Goal: Task Accomplishment & Management: Complete application form

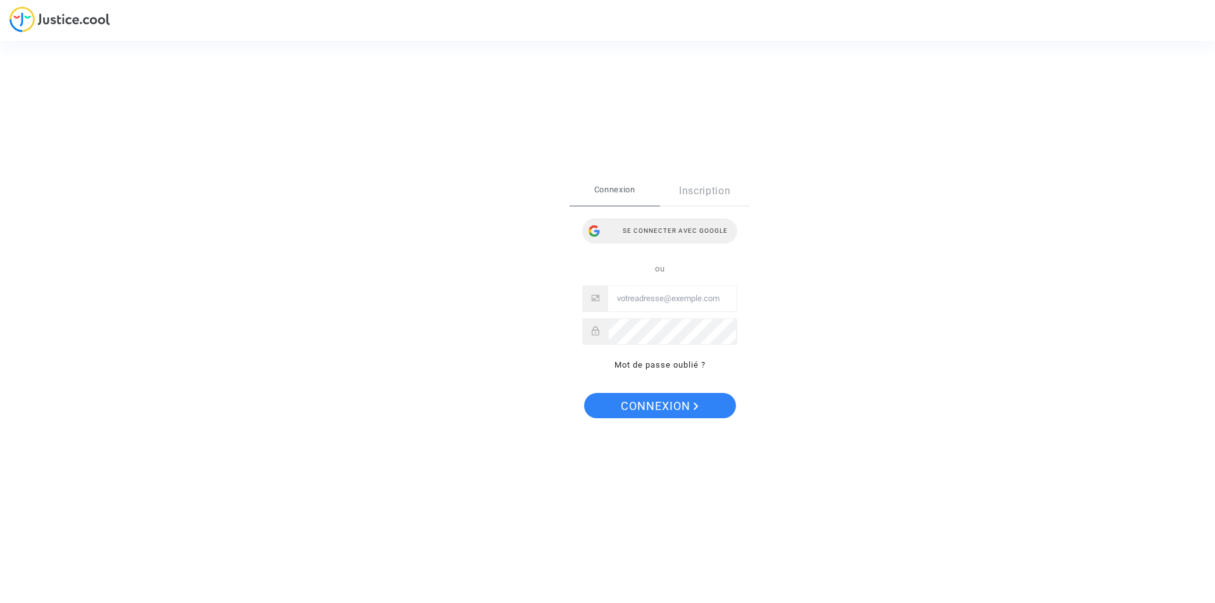
click at [663, 229] on div "Se connecter avec Google" at bounding box center [659, 230] width 155 height 25
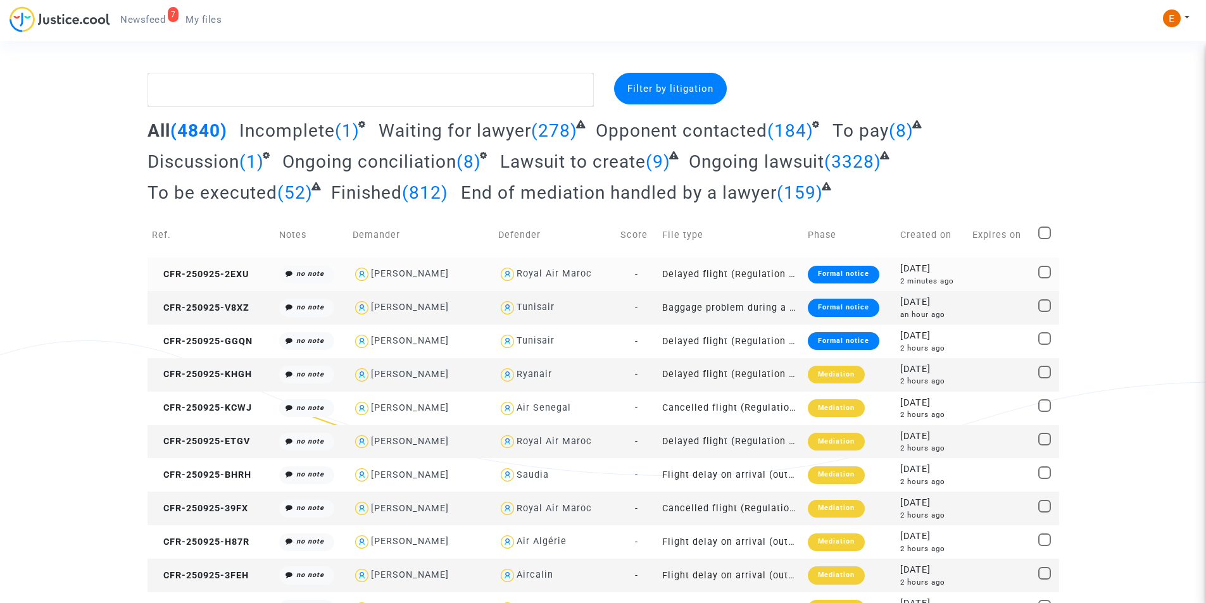
click at [821, 270] on div "Formal notice" at bounding box center [844, 275] width 72 height 18
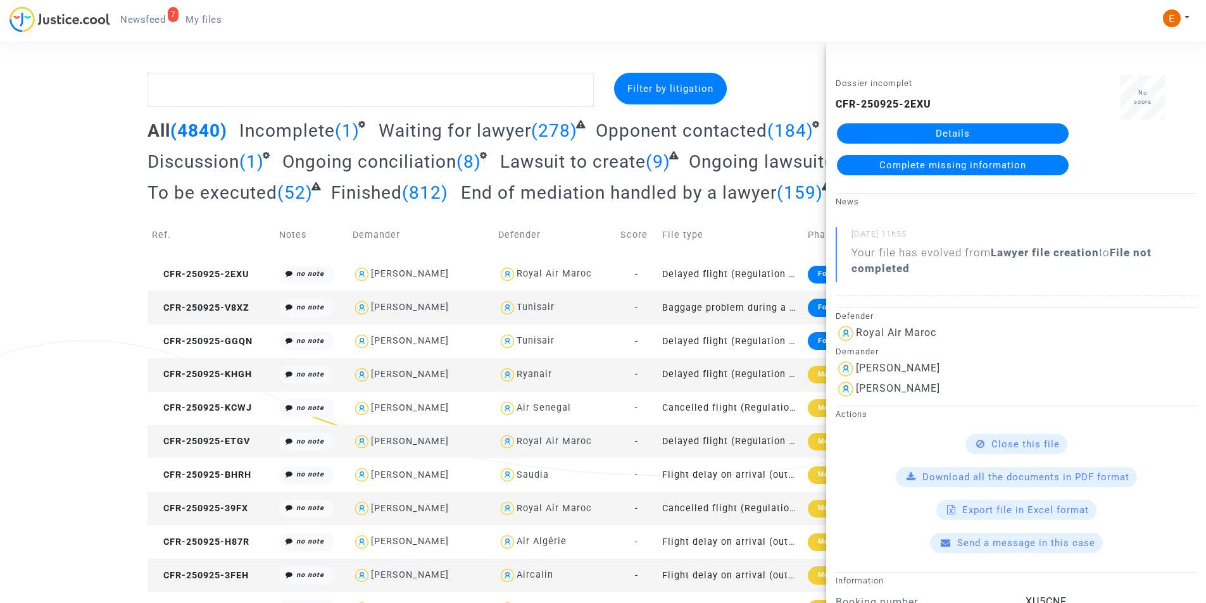
click at [893, 127] on link "Details" at bounding box center [953, 133] width 232 height 20
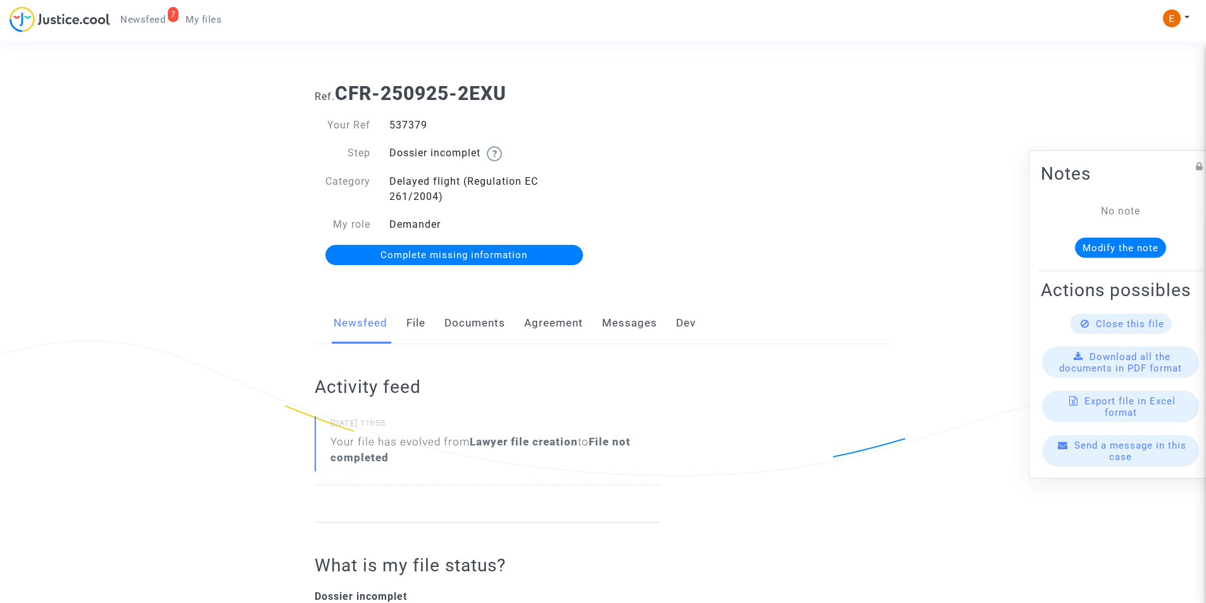
click at [501, 327] on link "Documents" at bounding box center [474, 324] width 61 height 42
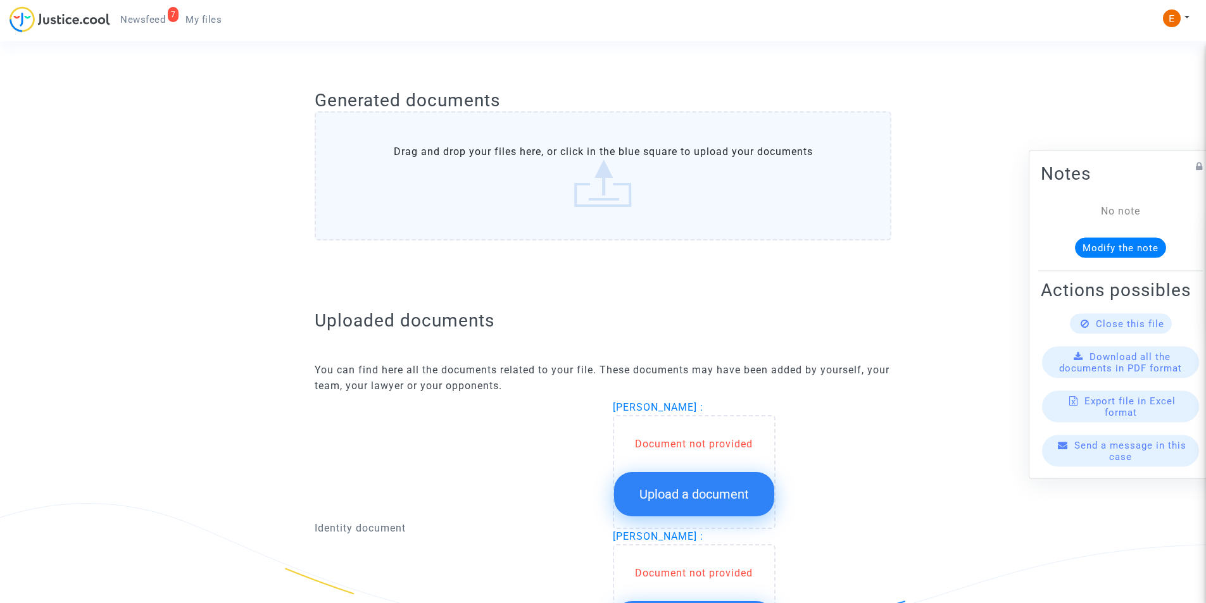
scroll to position [633, 0]
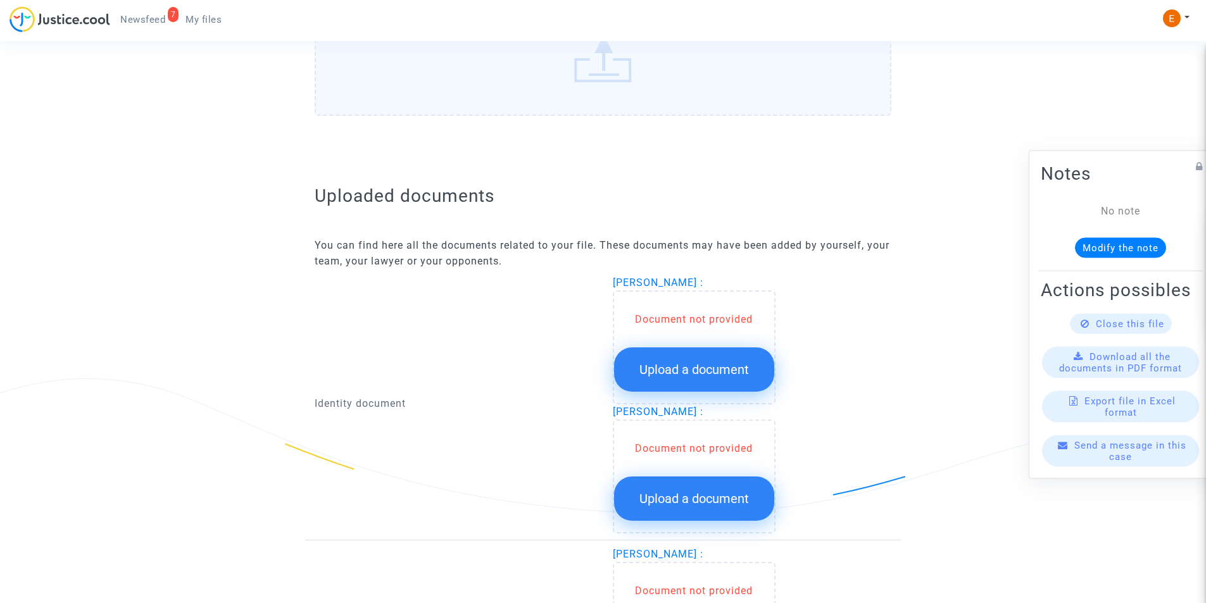
click at [660, 382] on button "Upload a document" at bounding box center [694, 370] width 160 height 44
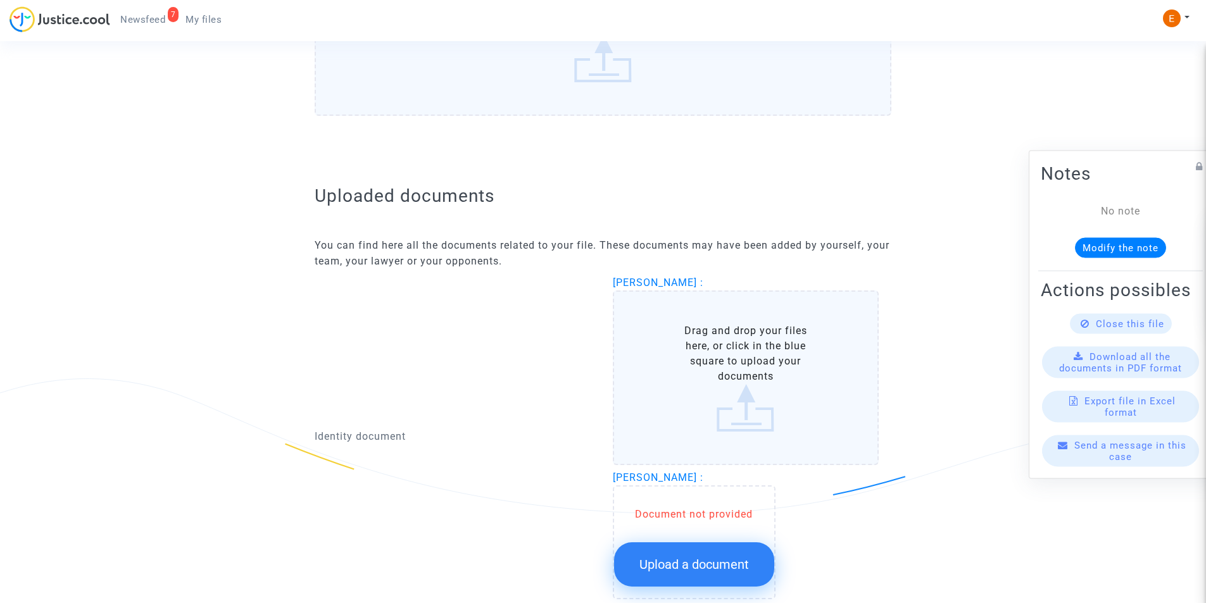
click at [673, 359] on label "Drag and drop your files here, or click in the blue square to upload your docum…" at bounding box center [746, 378] width 267 height 175
click at [0, 0] on input "Drag and drop your files here, or click in the blue square to upload your docum…" at bounding box center [0, 0] width 0 height 0
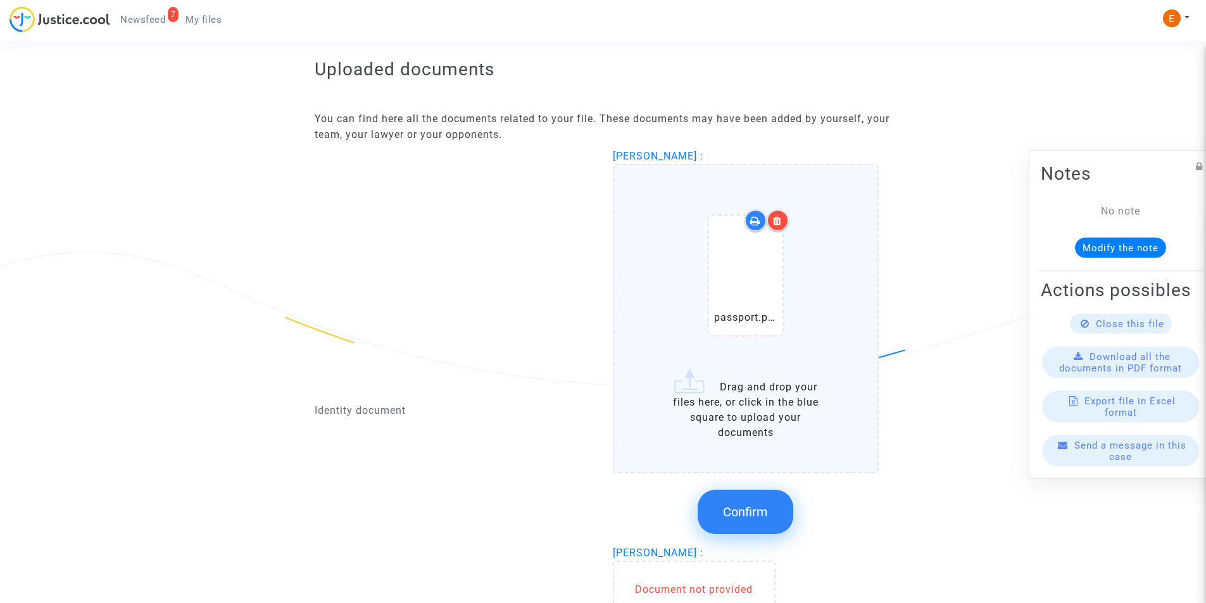
click at [743, 512] on span "Confirm" at bounding box center [745, 512] width 45 height 15
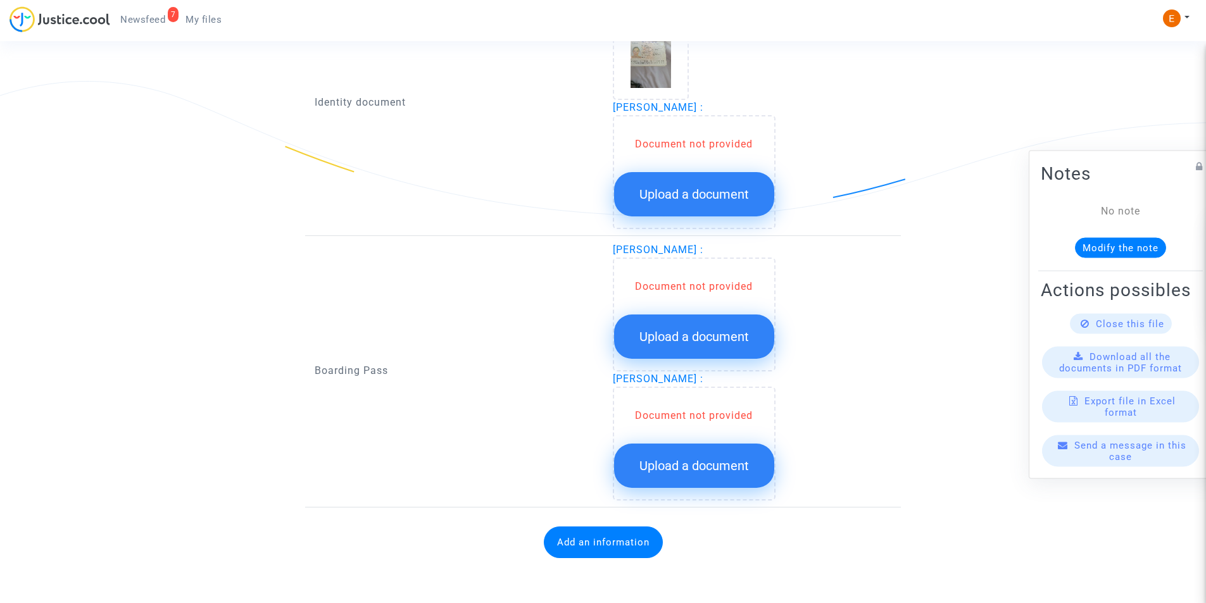
scroll to position [931, 0]
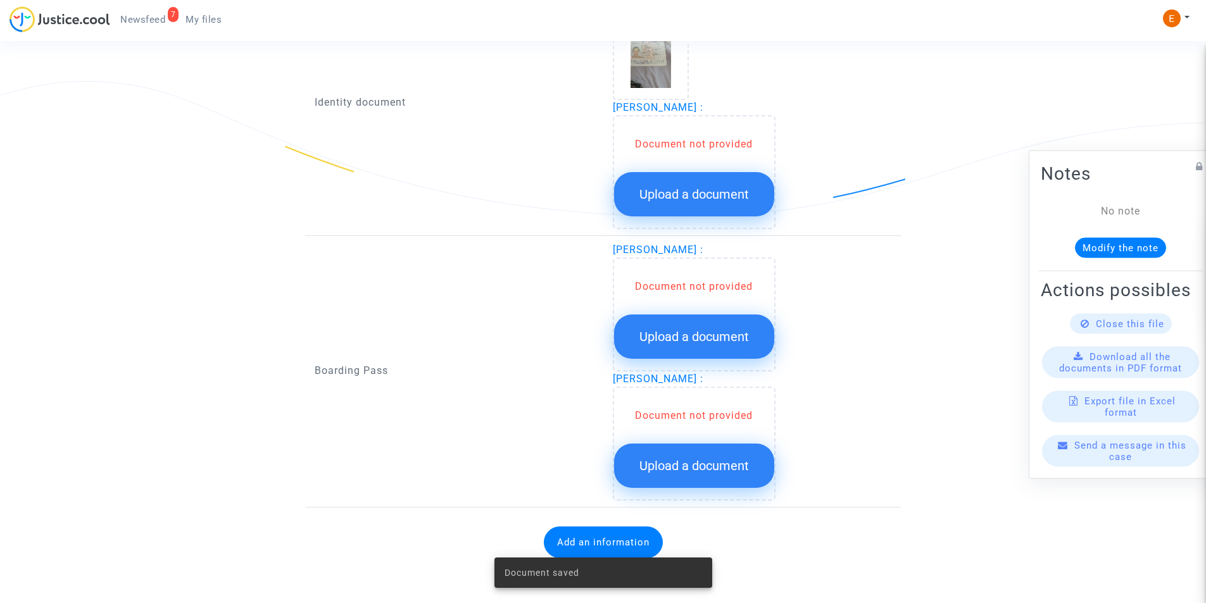
click at [683, 195] on span "Upload a document" at bounding box center [694, 194] width 110 height 15
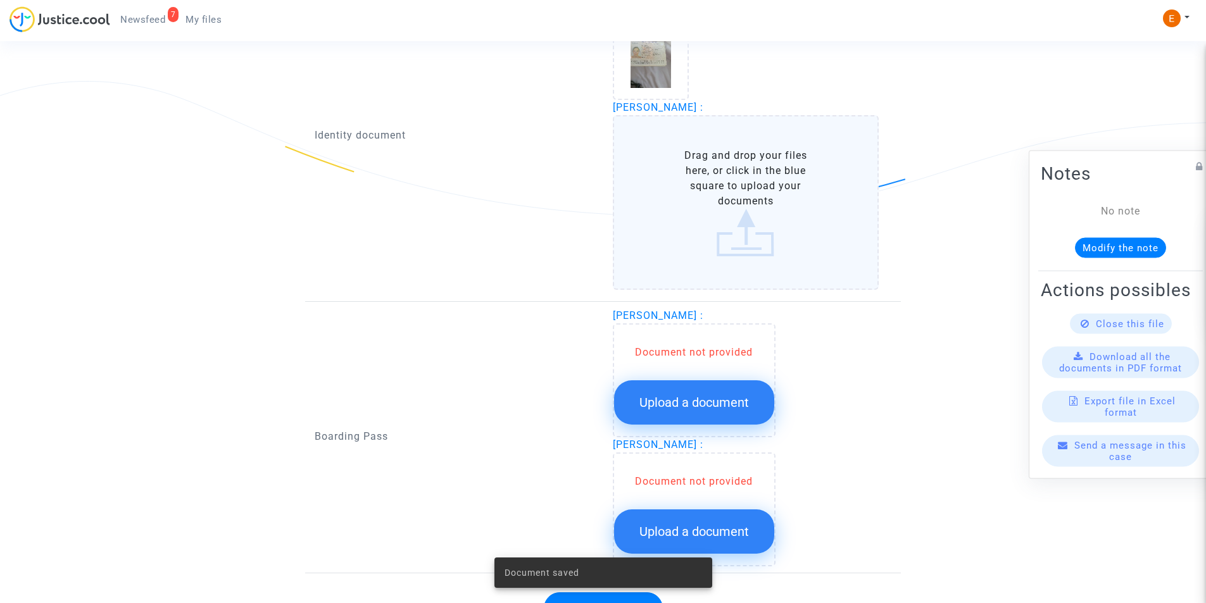
click at [715, 205] on label "Drag and drop your files here, or click in the blue square to upload your docum…" at bounding box center [746, 202] width 267 height 175
click at [0, 0] on input "Drag and drop your files here, or click in the blue square to upload your docum…" at bounding box center [0, 0] width 0 height 0
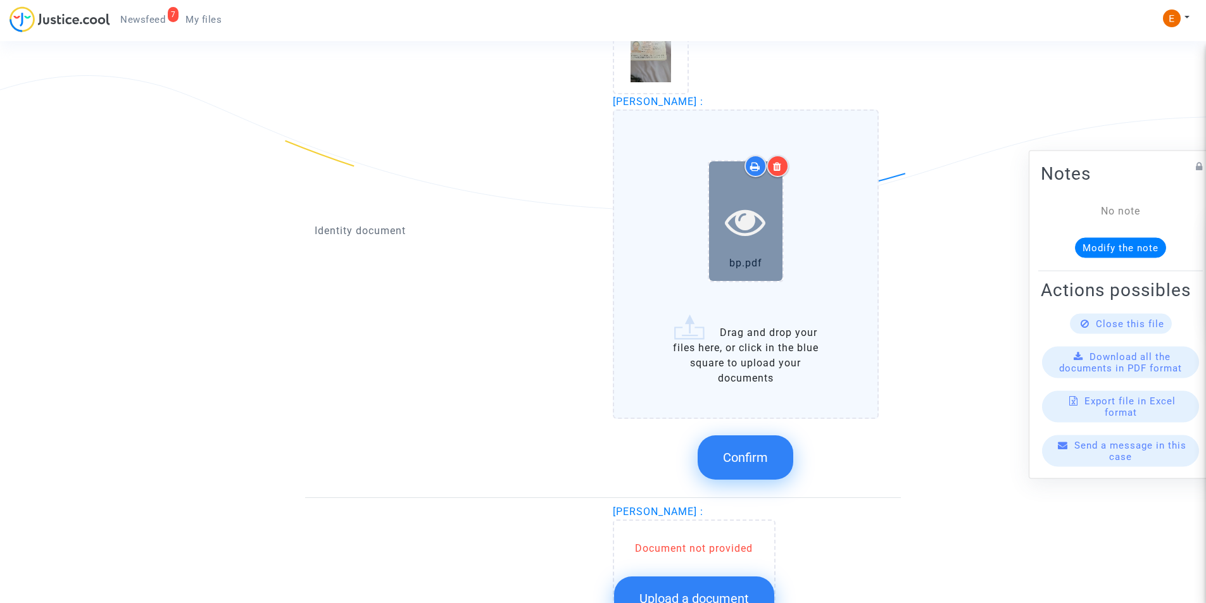
scroll to position [804, 0]
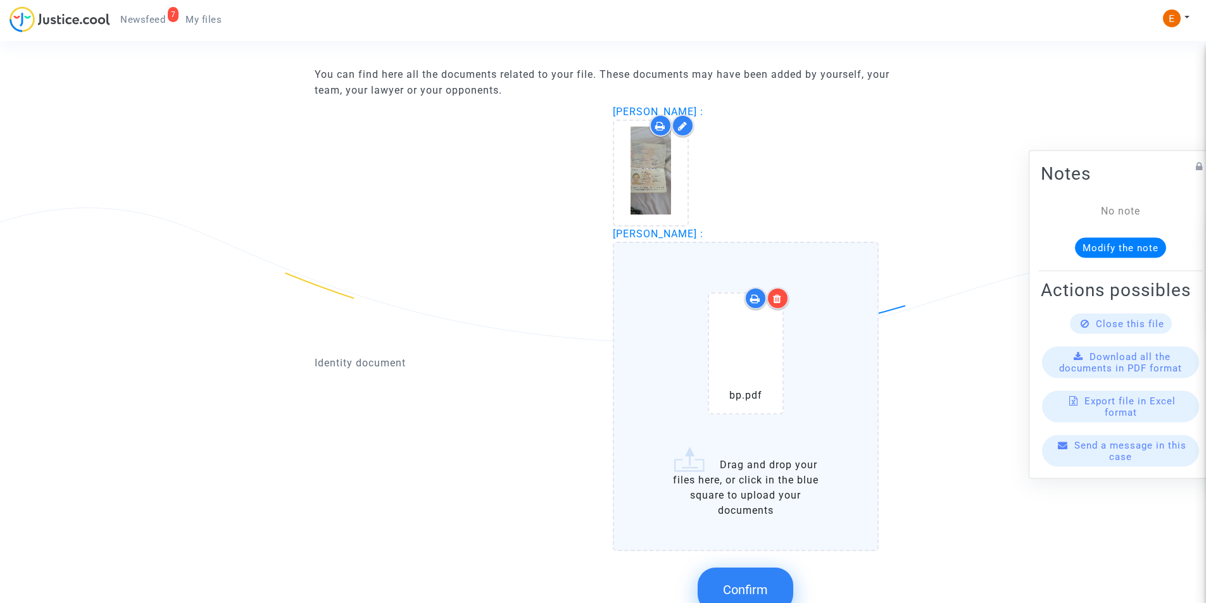
click at [782, 300] on div at bounding box center [778, 298] width 22 height 22
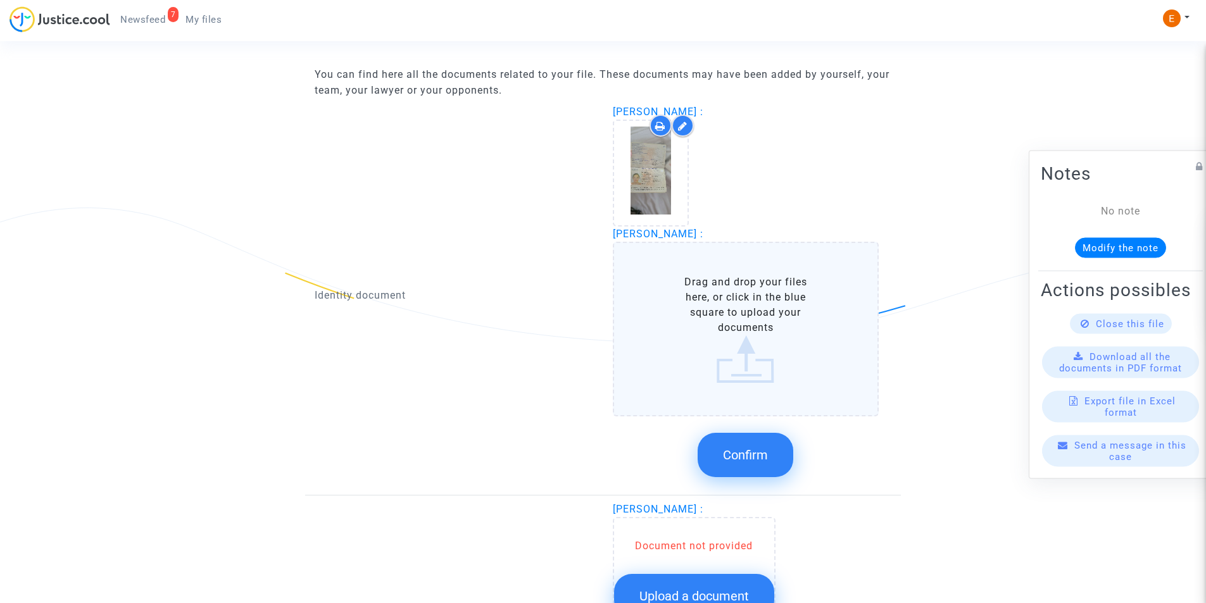
click at [716, 365] on label "Drag and drop your files here, or click in the blue square to upload your docum…" at bounding box center [746, 329] width 267 height 175
click at [0, 0] on input "Drag and drop your files here, or click in the blue square to upload your docum…" at bounding box center [0, 0] width 0 height 0
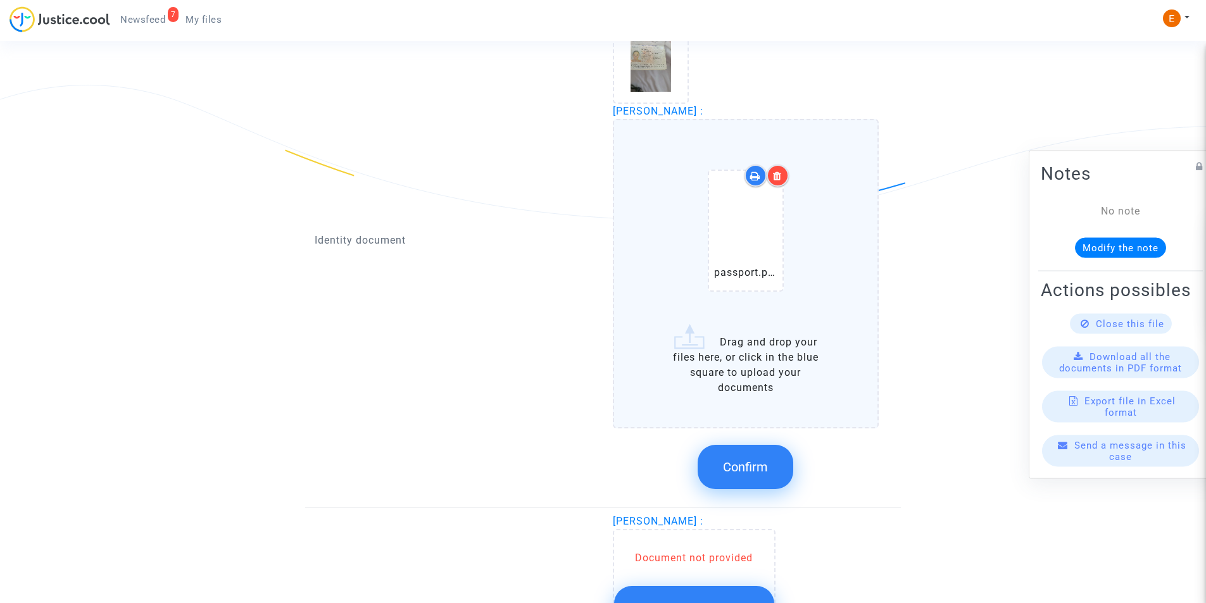
scroll to position [931, 0]
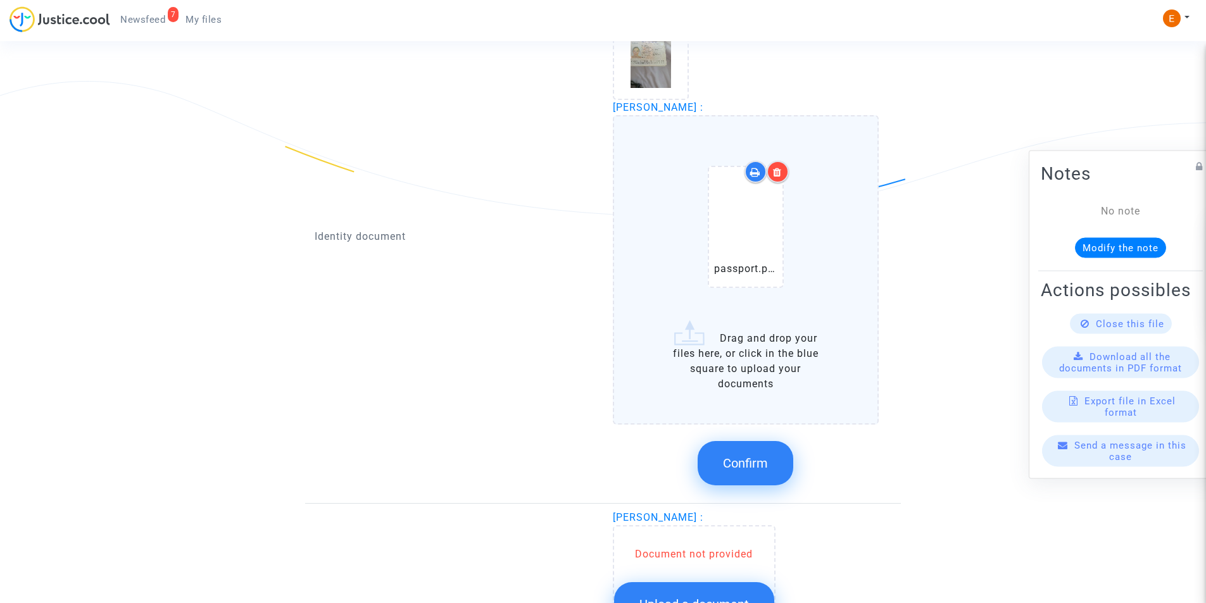
click at [739, 453] on button "Confirm" at bounding box center [746, 463] width 96 height 44
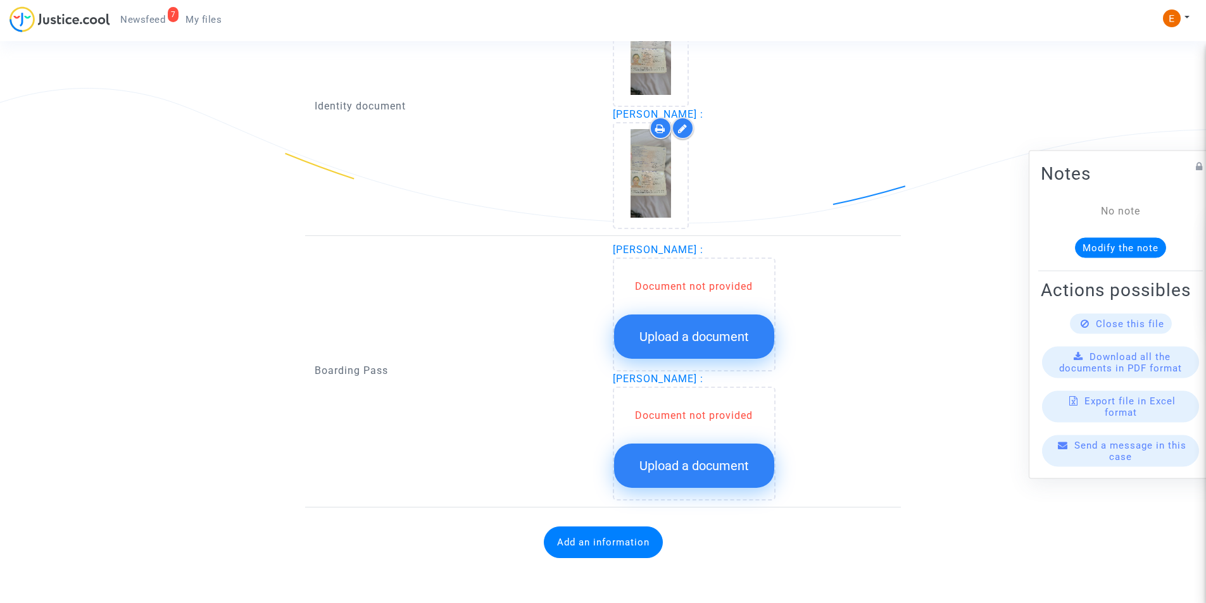
scroll to position [924, 0]
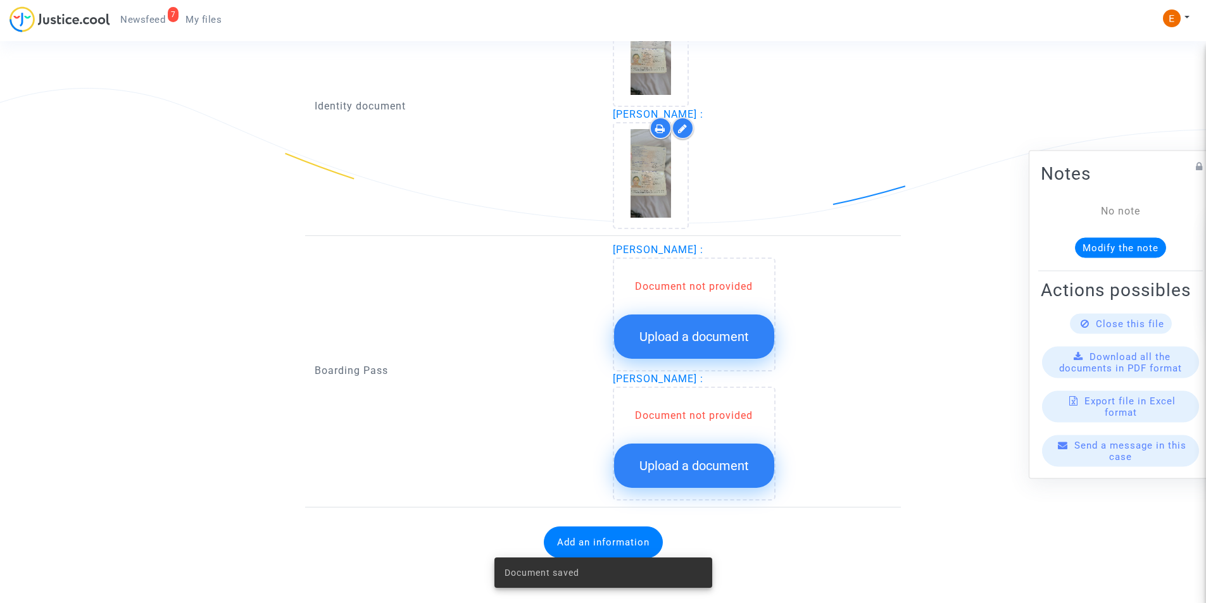
click at [658, 344] on span "Upload a document" at bounding box center [694, 336] width 110 height 15
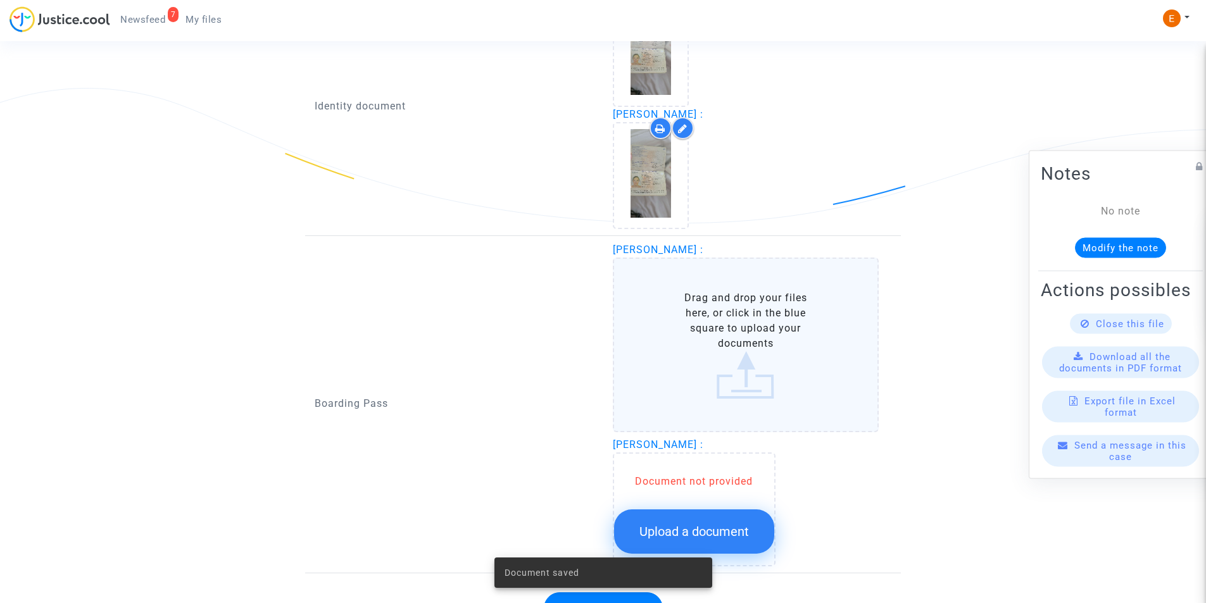
click at [694, 332] on label "Drag and drop your files here, or click in the blue square to upload your docum…" at bounding box center [746, 345] width 267 height 175
click at [0, 0] on input "Drag and drop your files here, or click in the blue square to upload your docum…" at bounding box center [0, 0] width 0 height 0
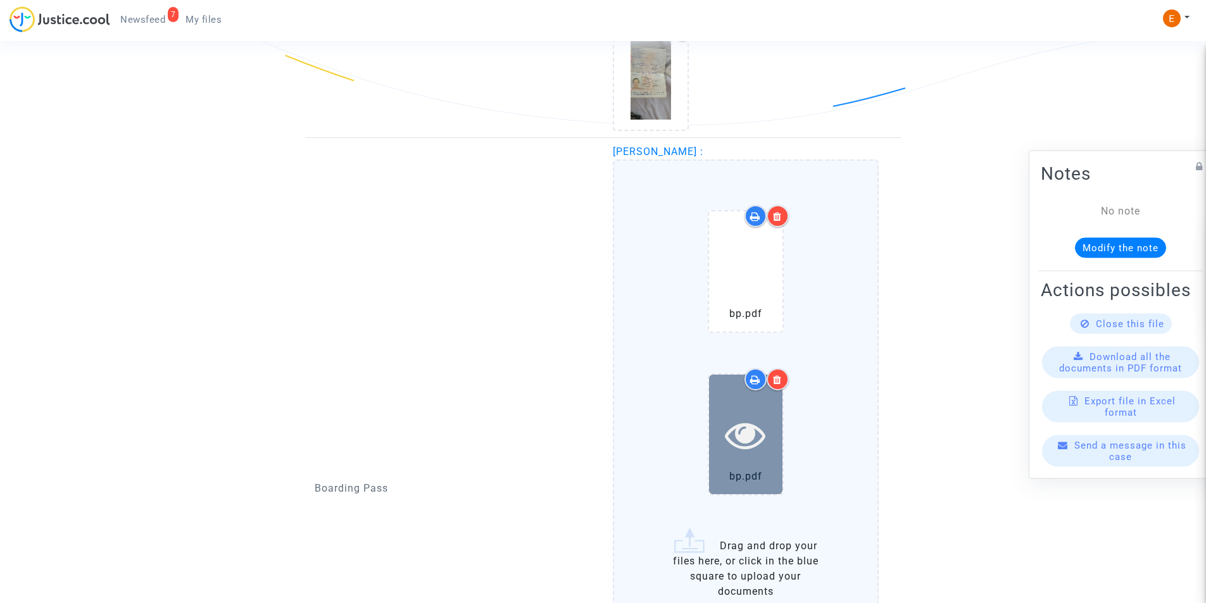
scroll to position [1050, 0]
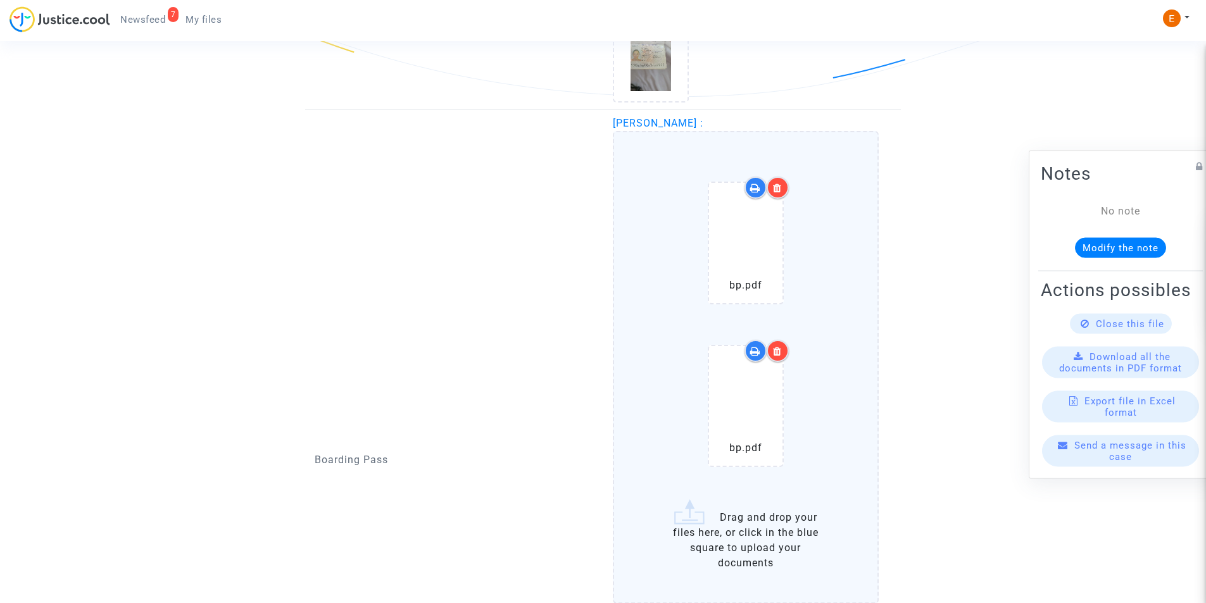
click at [779, 354] on icon at bounding box center [777, 351] width 9 height 10
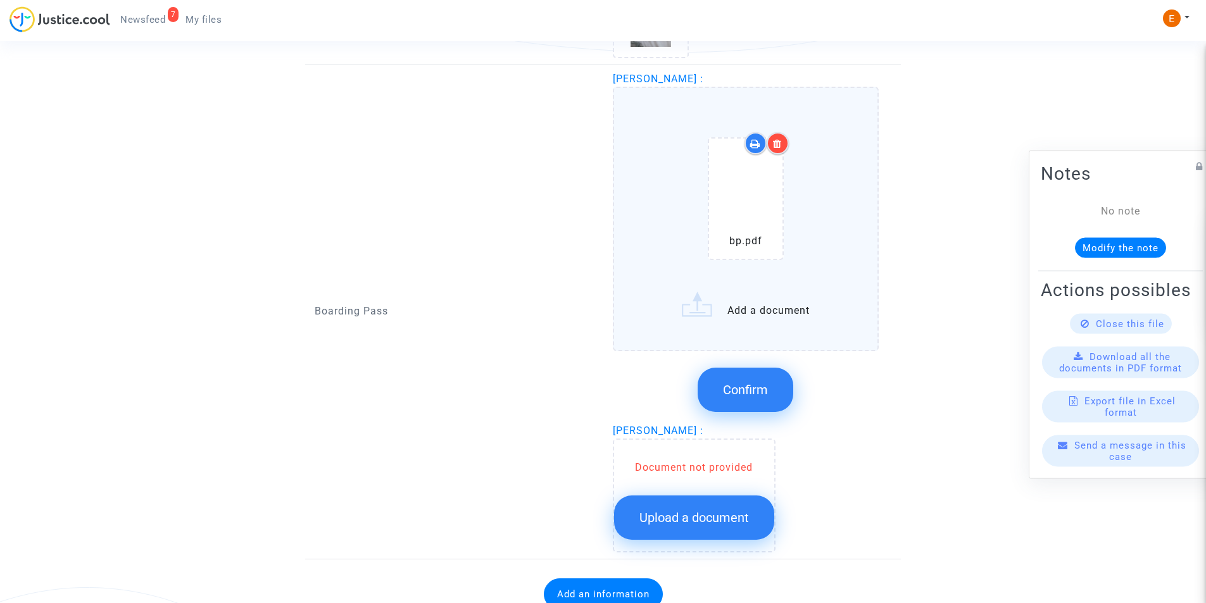
scroll to position [1114, 0]
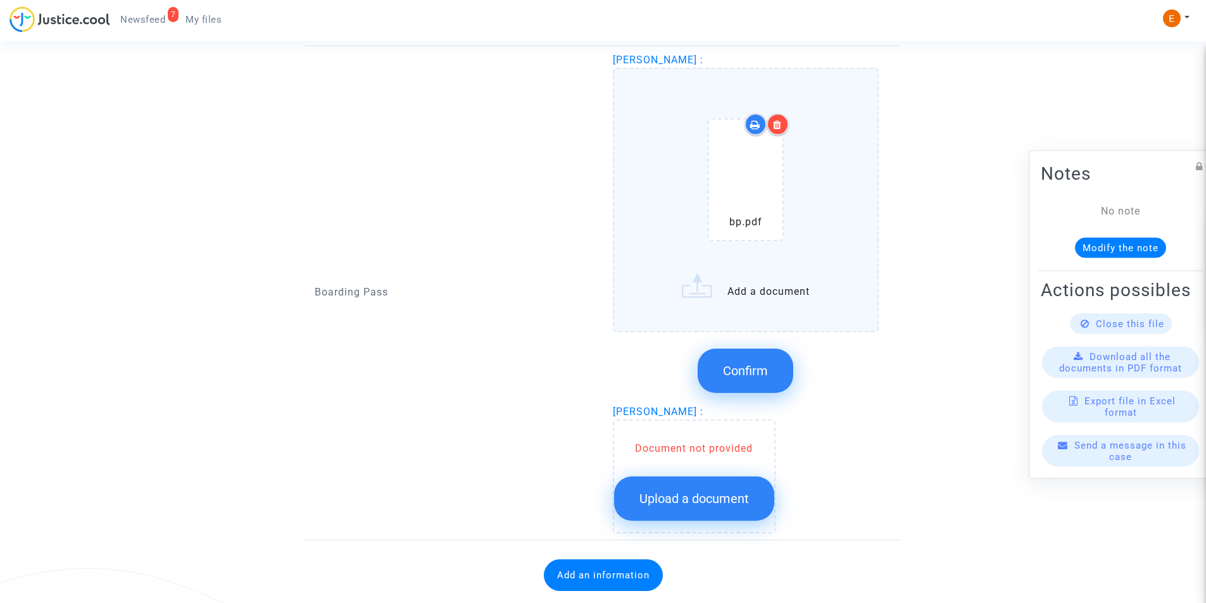
click at [762, 298] on label "bp.pdf Add a document" at bounding box center [746, 200] width 267 height 264
click at [0, 0] on input "bp.pdf Add a document" at bounding box center [0, 0] width 0 height 0
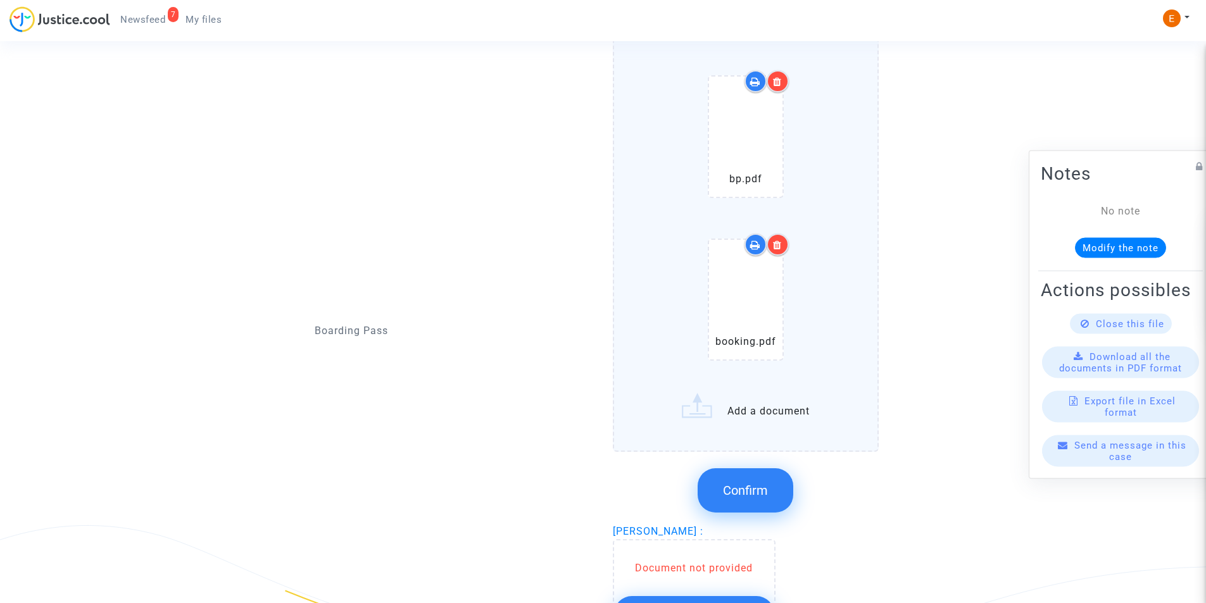
scroll to position [1177, 0]
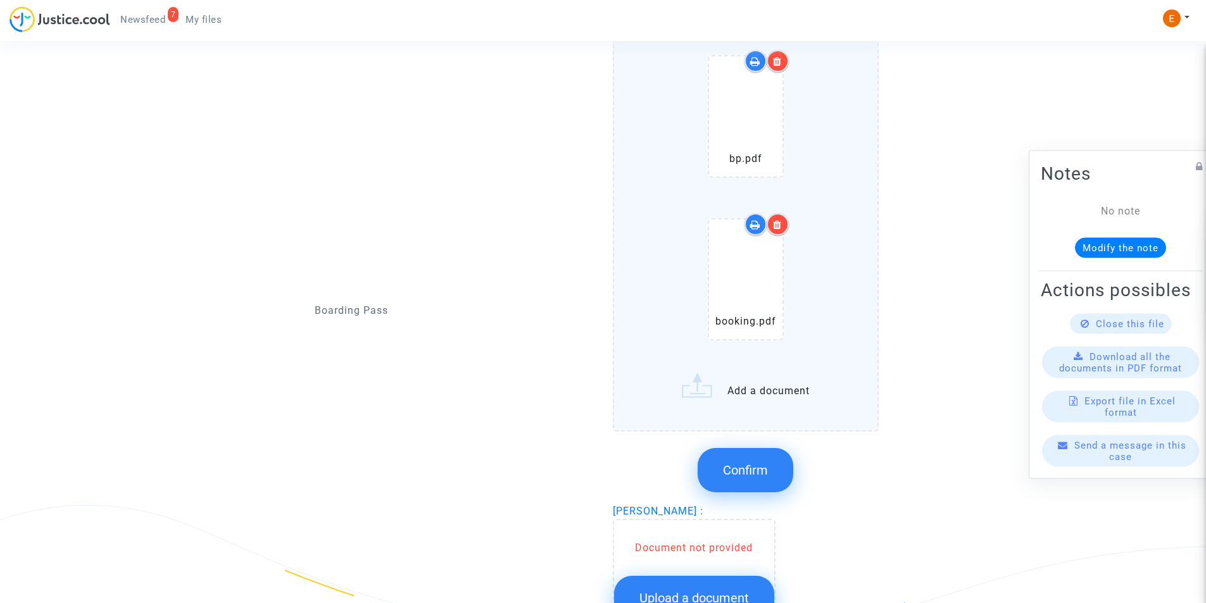
click at [759, 464] on span "Confirm" at bounding box center [745, 470] width 45 height 15
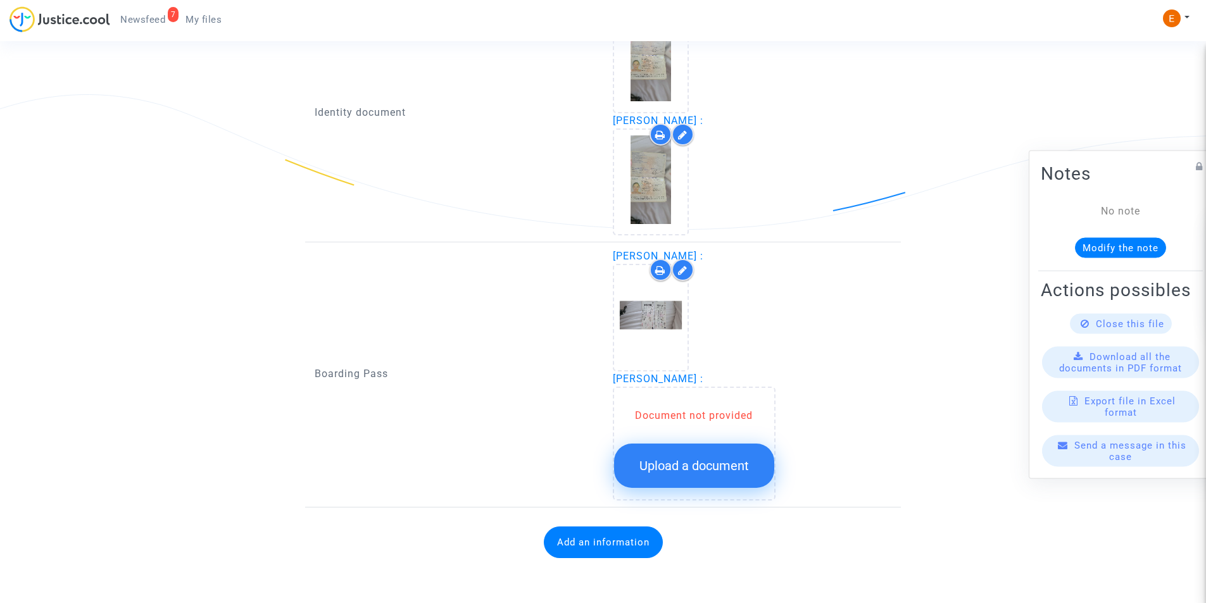
scroll to position [917, 0]
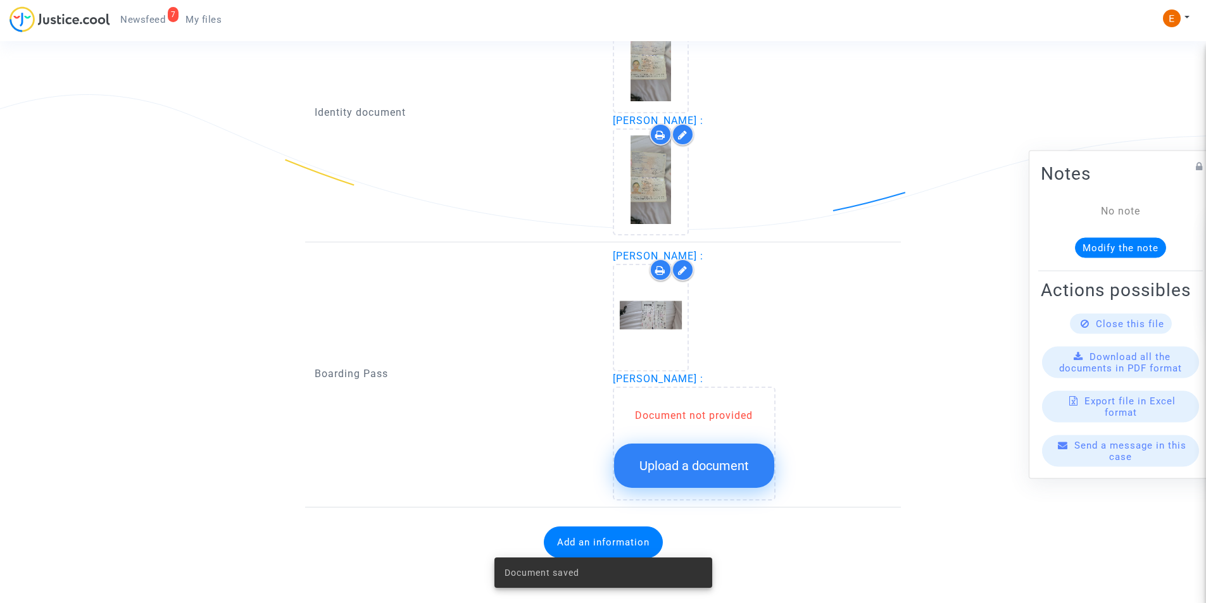
click at [672, 463] on span "Upload a document" at bounding box center [694, 465] width 110 height 15
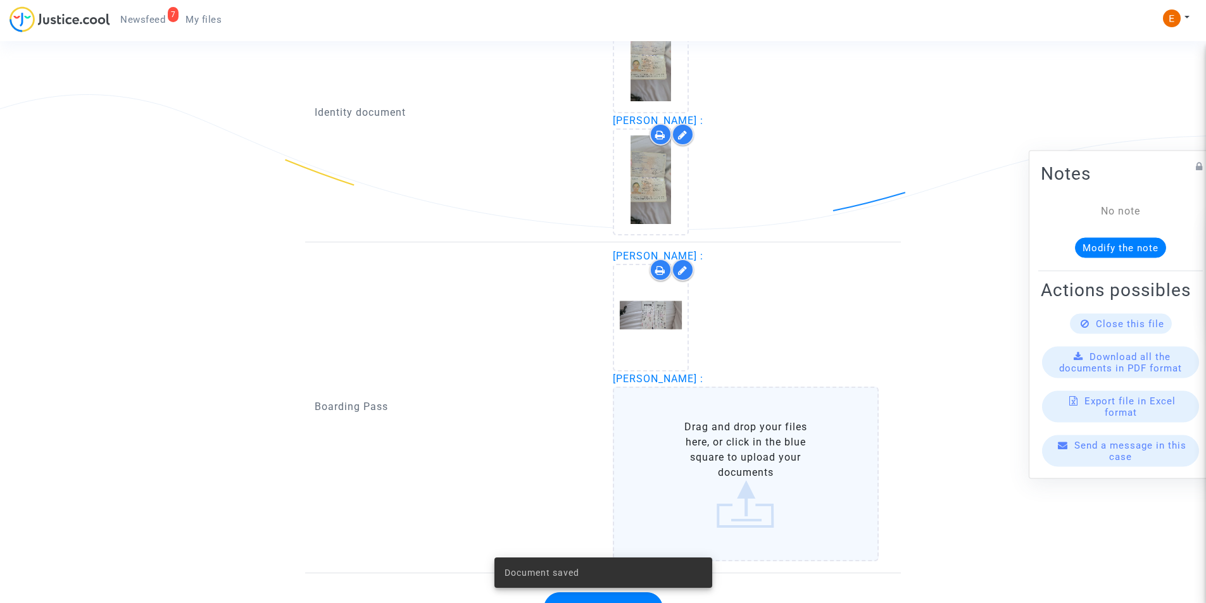
click at [675, 444] on label "Drag and drop your files here, or click in the blue square to upload your docum…" at bounding box center [746, 474] width 267 height 175
click at [0, 0] on input "Drag and drop your files here, or click in the blue square to upload your docum…" at bounding box center [0, 0] width 0 height 0
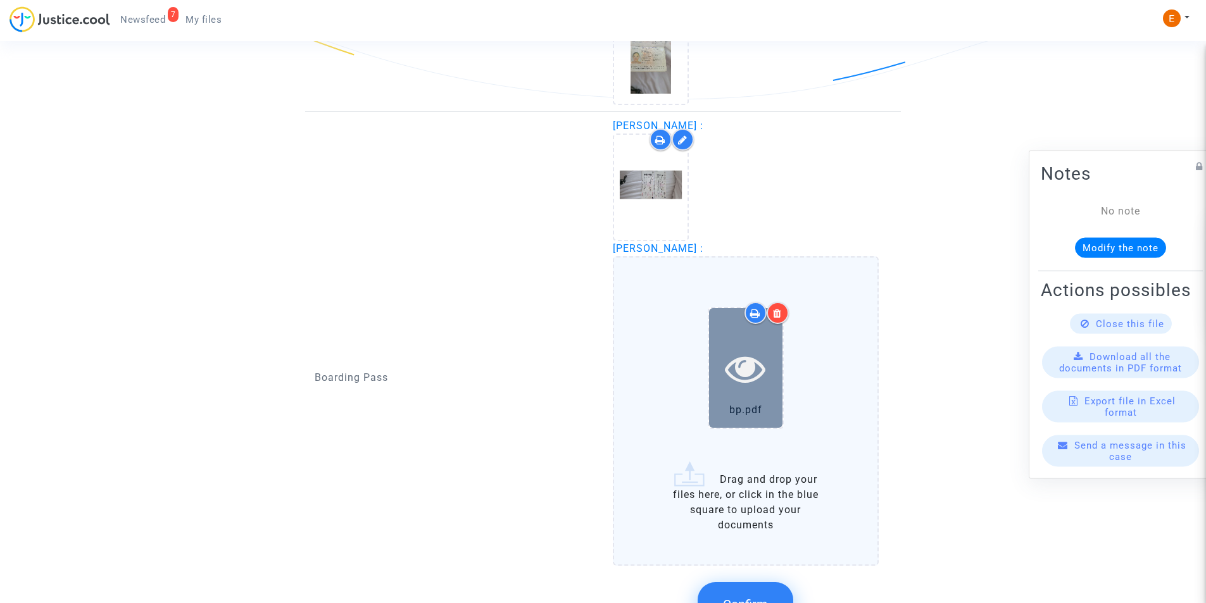
scroll to position [1170, 0]
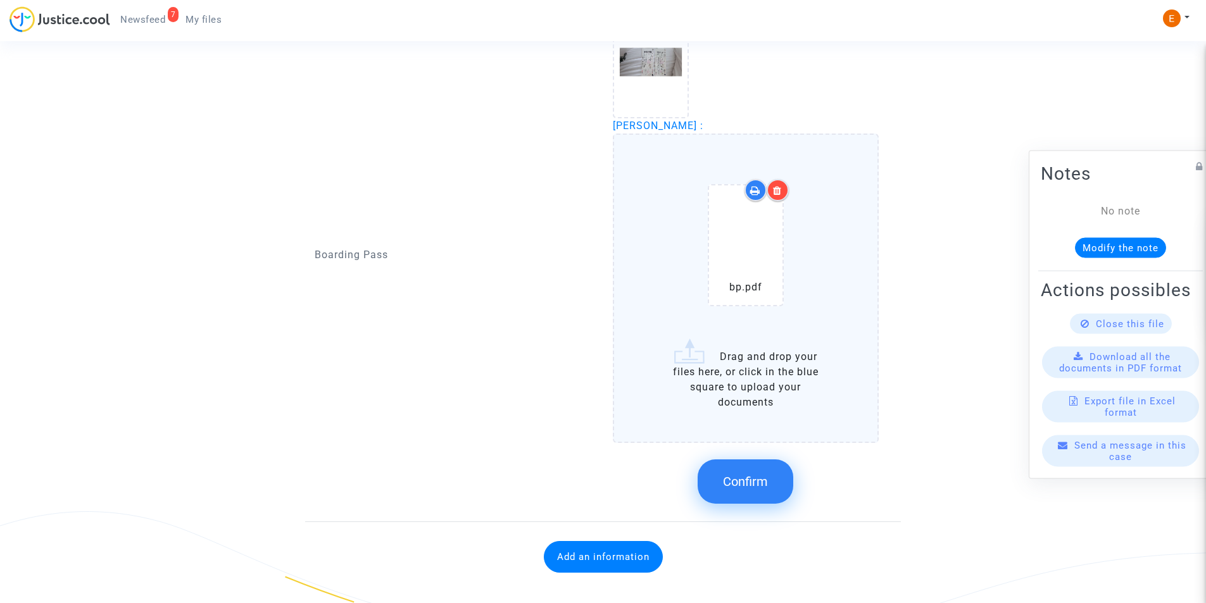
drag, startPoint x: 753, startPoint y: 473, endPoint x: 720, endPoint y: 448, distance: 41.1
click at [752, 474] on button "Confirm" at bounding box center [746, 482] width 96 height 44
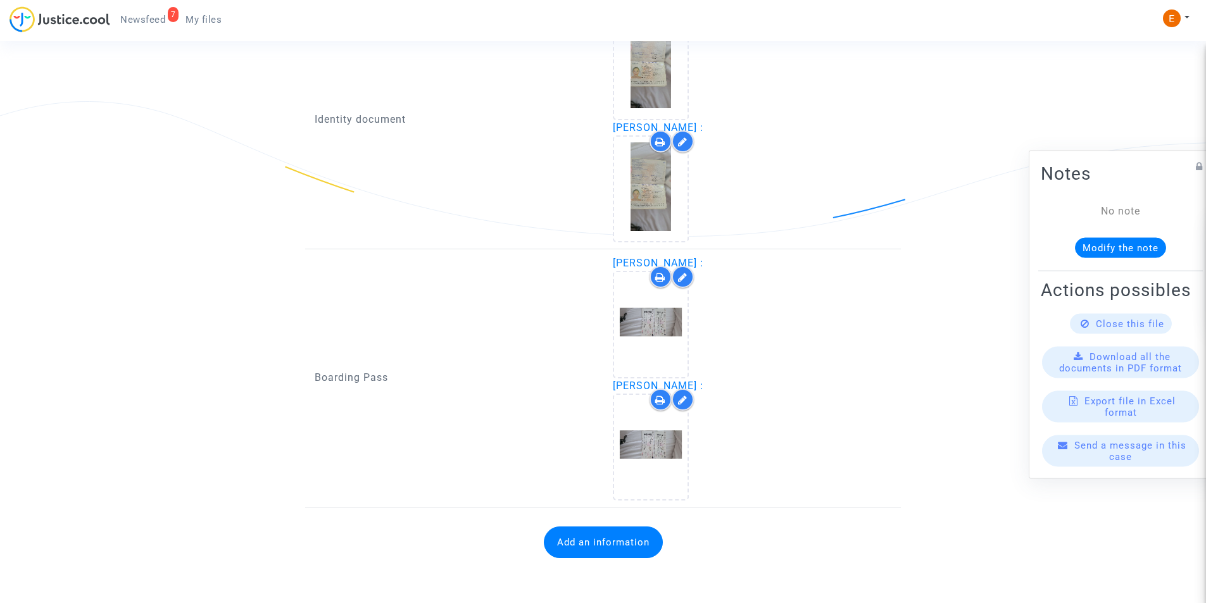
click at [579, 545] on button "Add an information" at bounding box center [603, 543] width 119 height 32
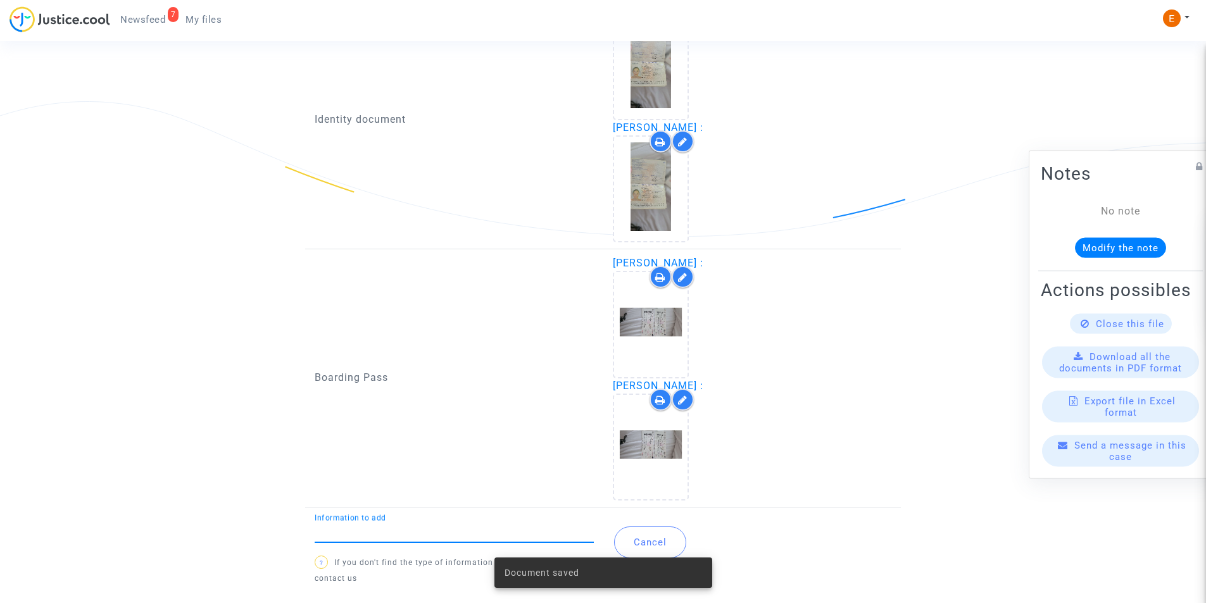
click at [458, 534] on input "Information to add" at bounding box center [454, 532] width 279 height 11
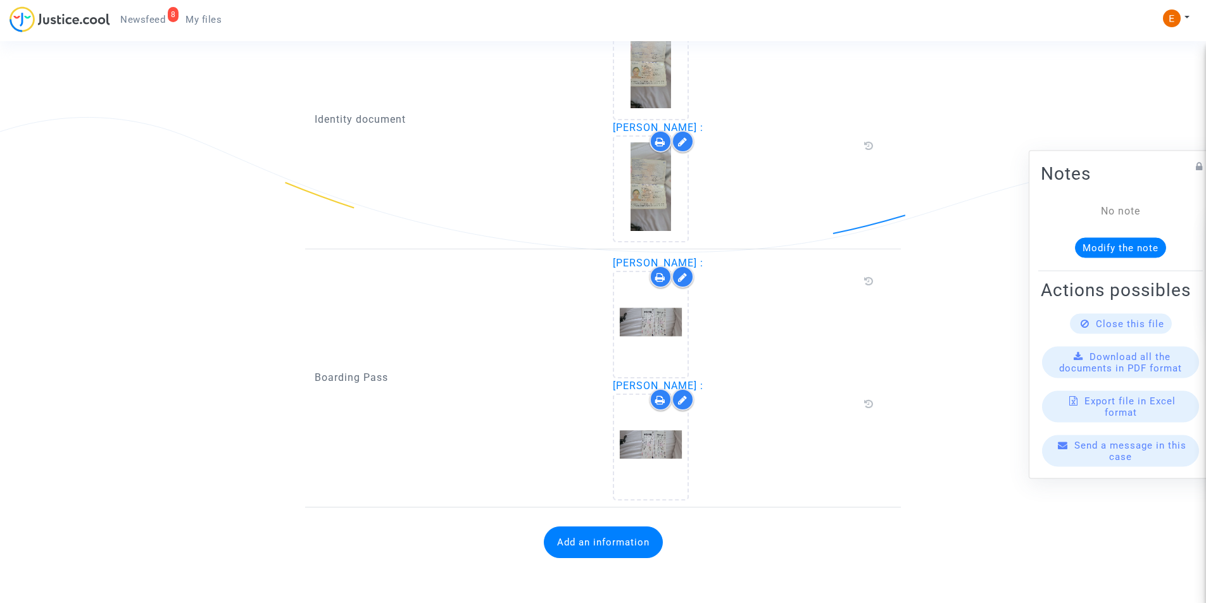
click at [610, 541] on button "Add an information" at bounding box center [603, 543] width 119 height 32
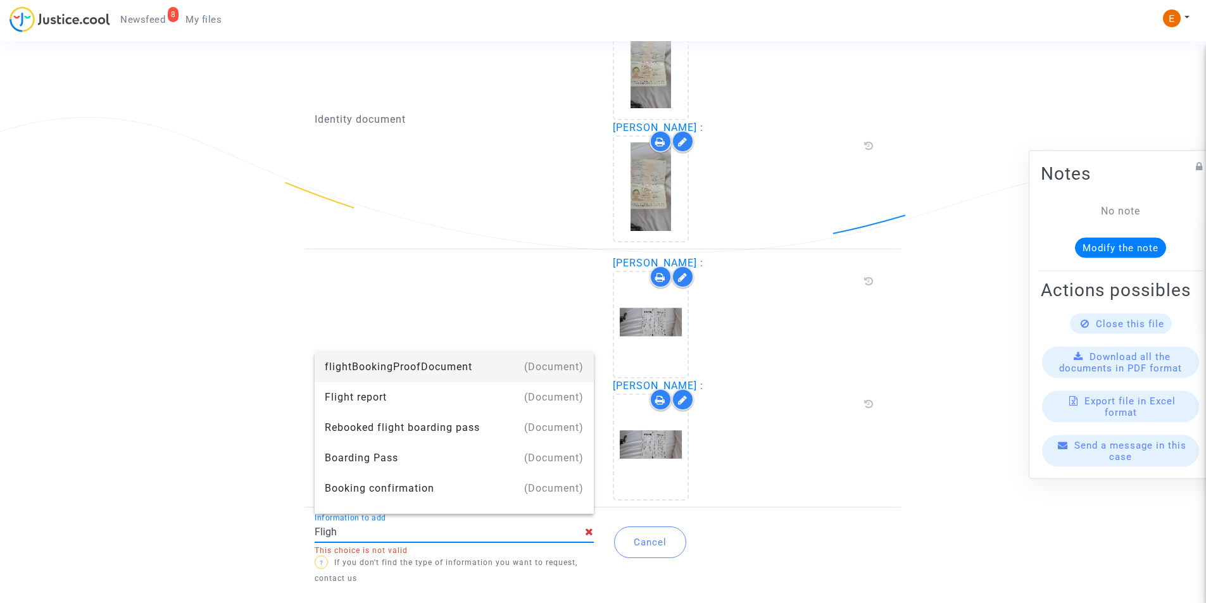
type input "Flight report"
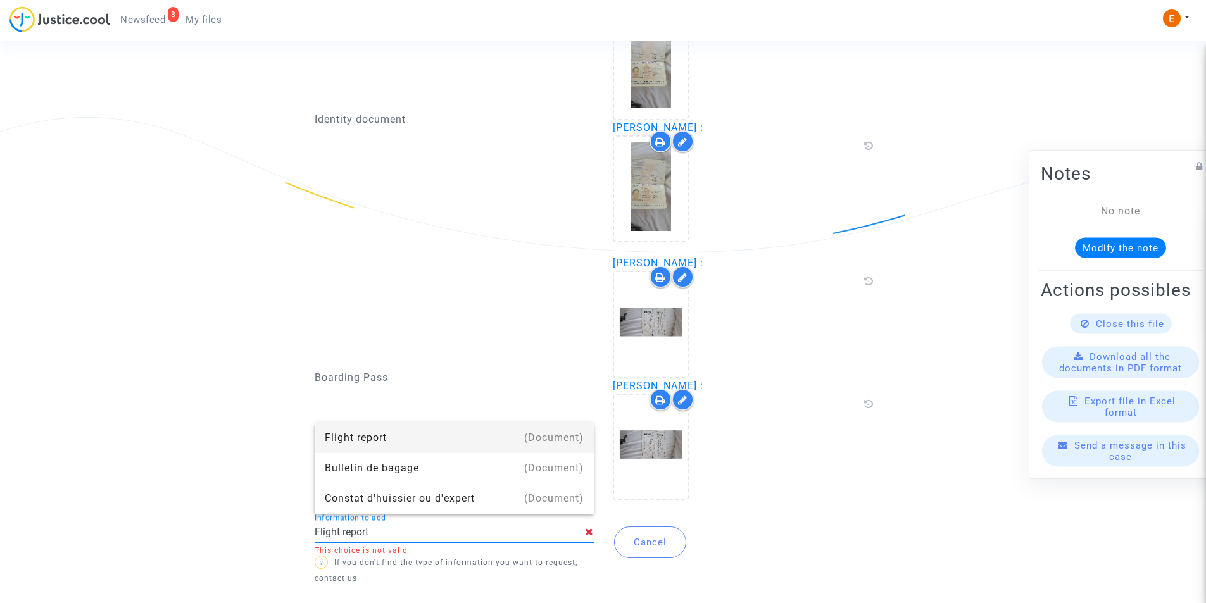
click at [379, 442] on div "Flight report" at bounding box center [454, 438] width 259 height 30
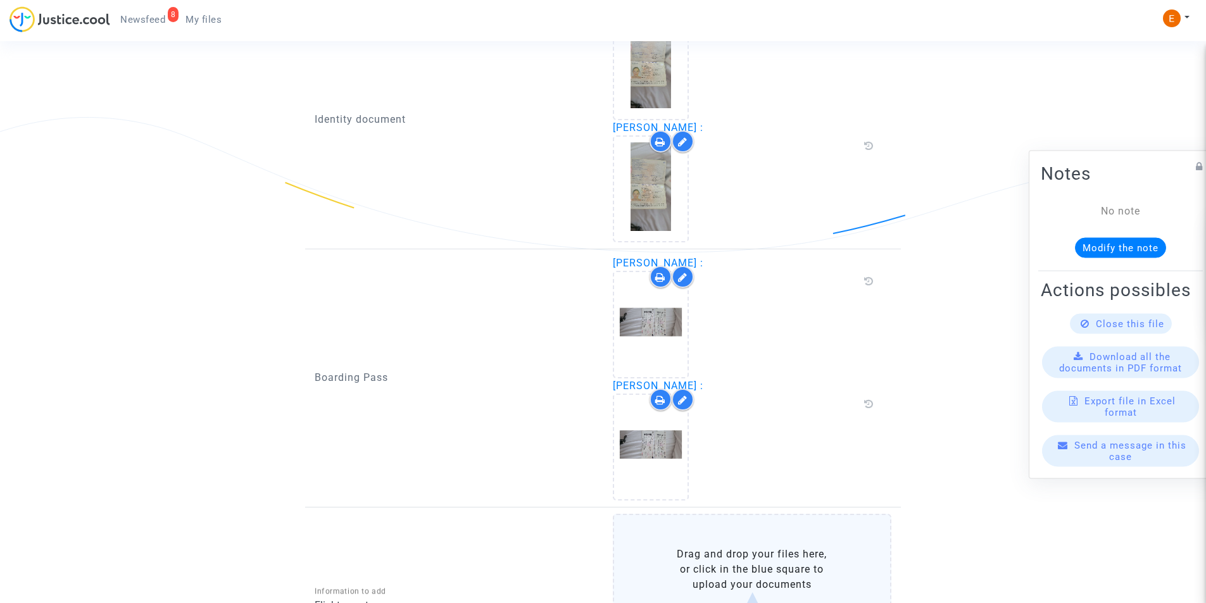
click at [670, 562] on label "Drag and drop your files here, or click in the blue square to upload your docum…" at bounding box center [752, 594] width 279 height 160
click at [0, 0] on input "Drag and drop your files here, or click in the blue square to upload your docum…" at bounding box center [0, 0] width 0 height 0
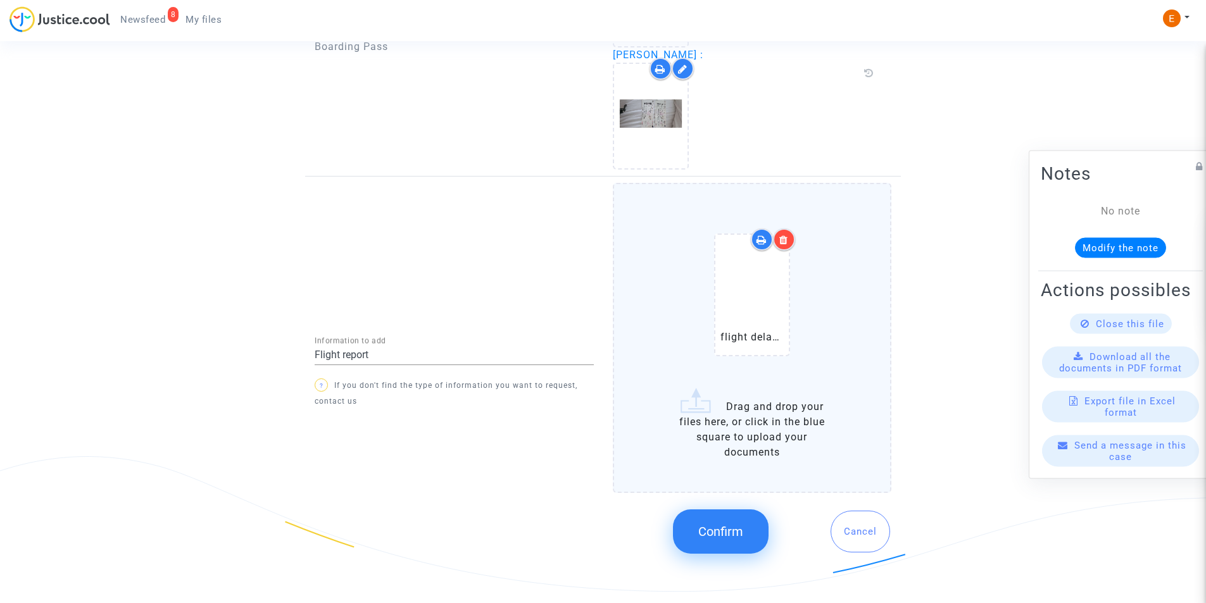
scroll to position [1226, 0]
click at [734, 451] on label "flight delayed.JPG Drag and drop your files here, or click in the blue square t…" at bounding box center [752, 337] width 279 height 310
click at [0, 0] on input "flight delayed.JPG Drag and drop your files here, or click in the blue square t…" at bounding box center [0, 0] width 0 height 0
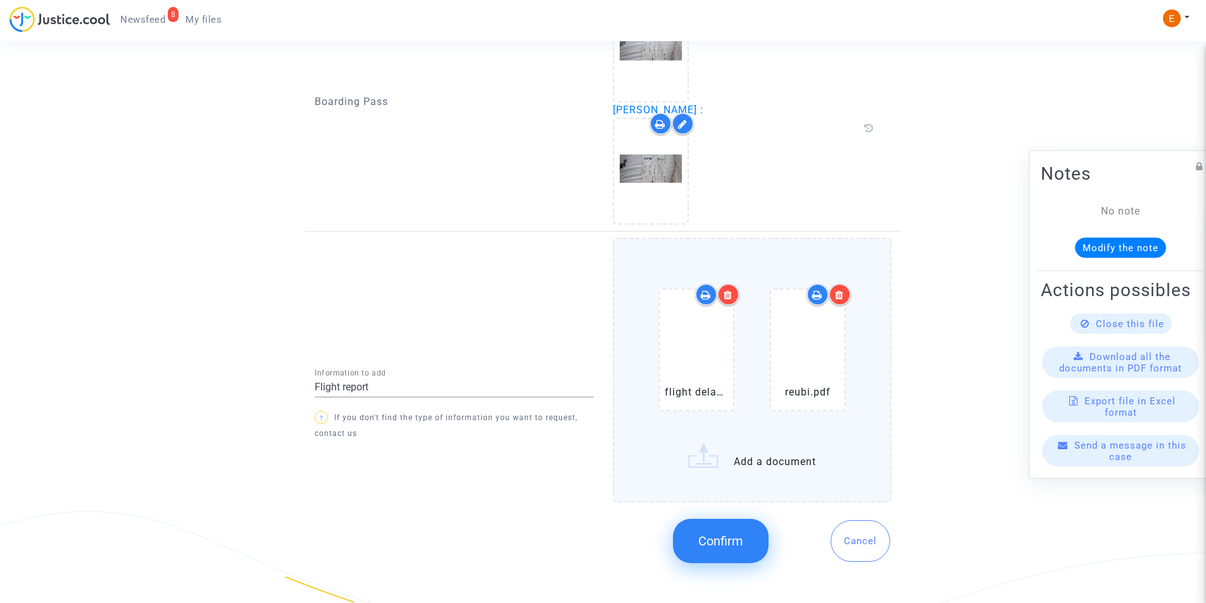
scroll to position [1181, 0]
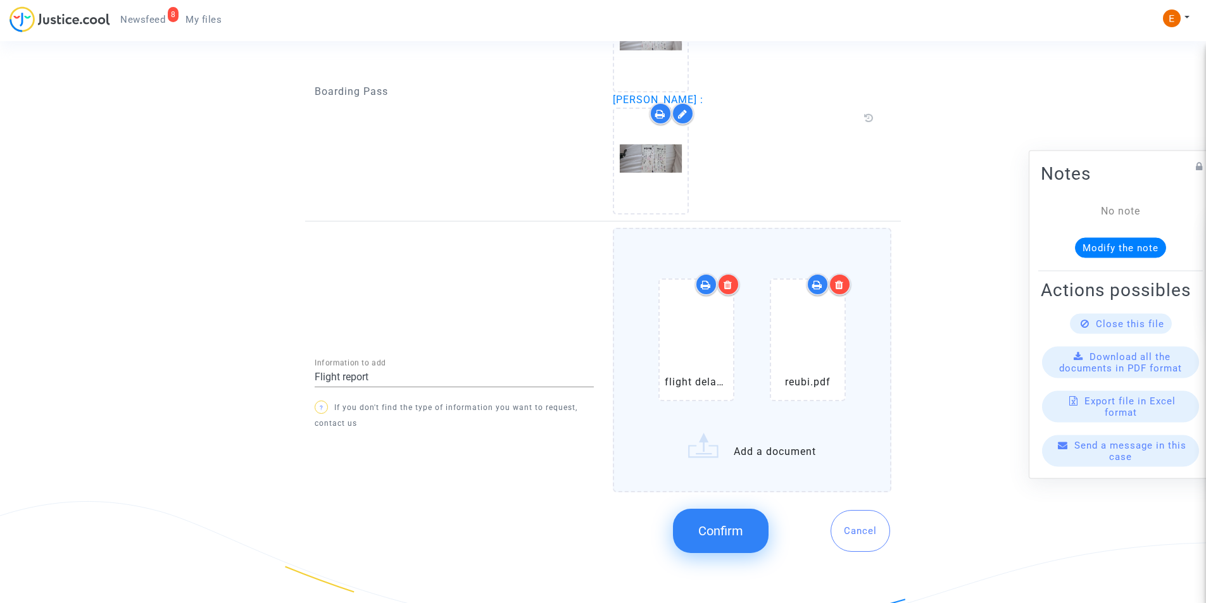
click at [722, 526] on span "Confirm" at bounding box center [720, 531] width 45 height 15
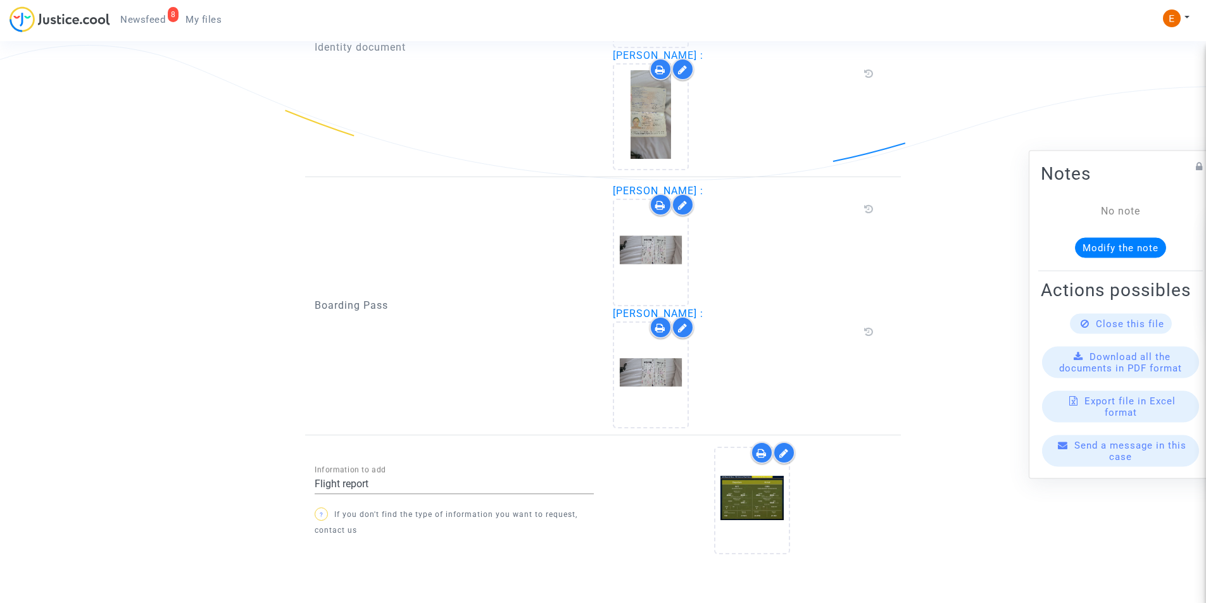
scroll to position [1015, 0]
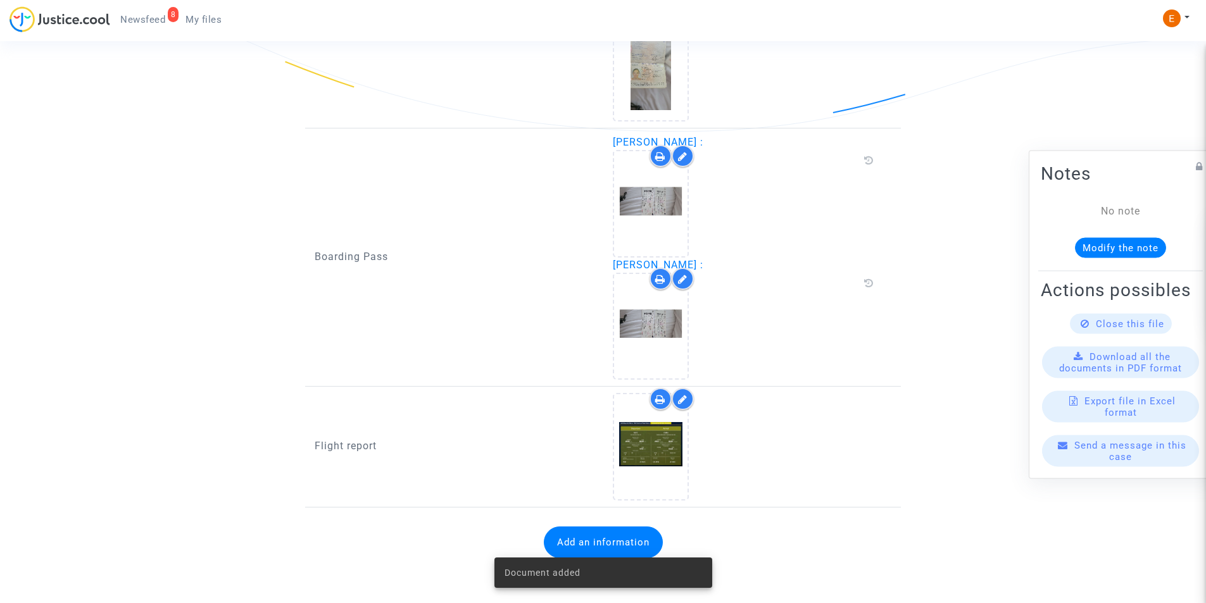
click at [576, 536] on button "Add an information" at bounding box center [603, 543] width 119 height 32
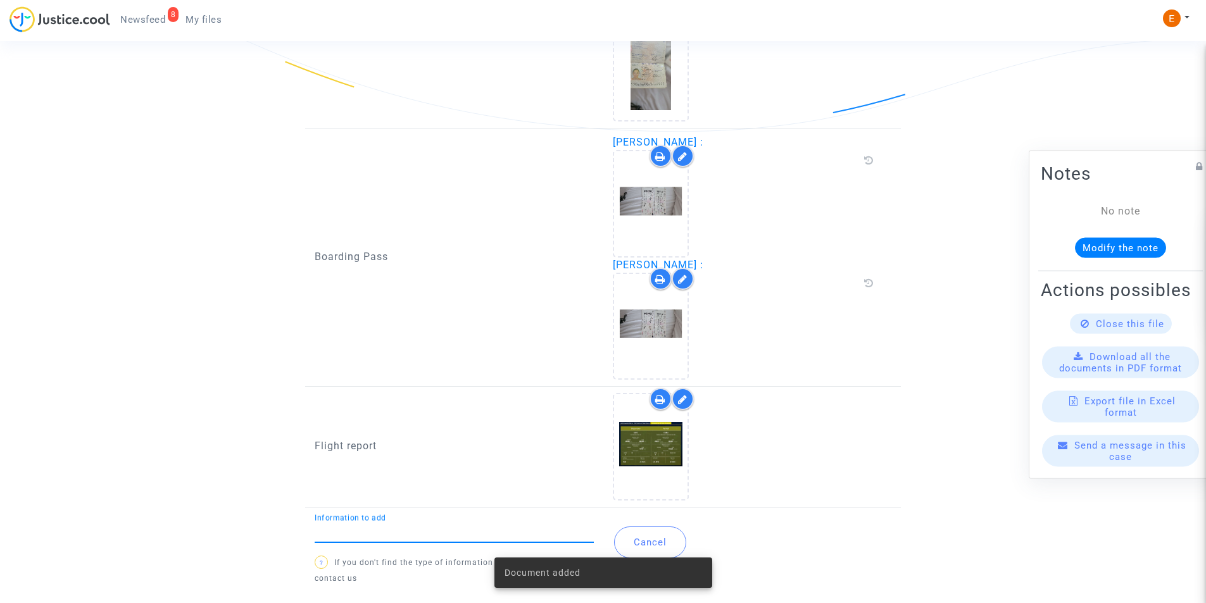
click at [461, 527] on input "Information to add" at bounding box center [454, 532] width 279 height 11
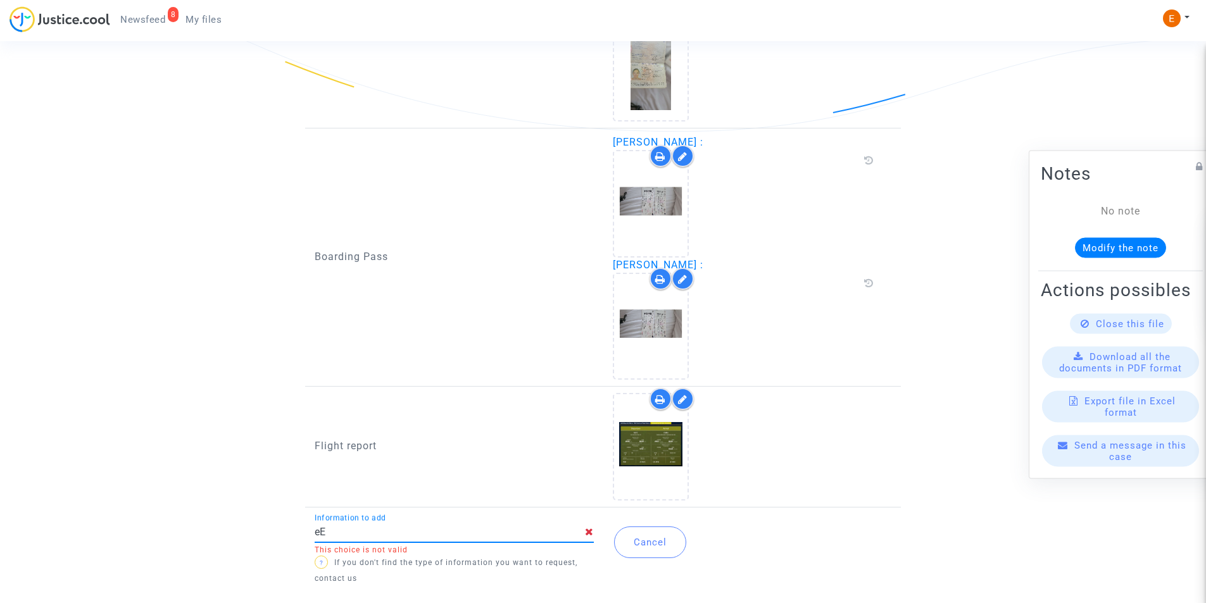
type input "e"
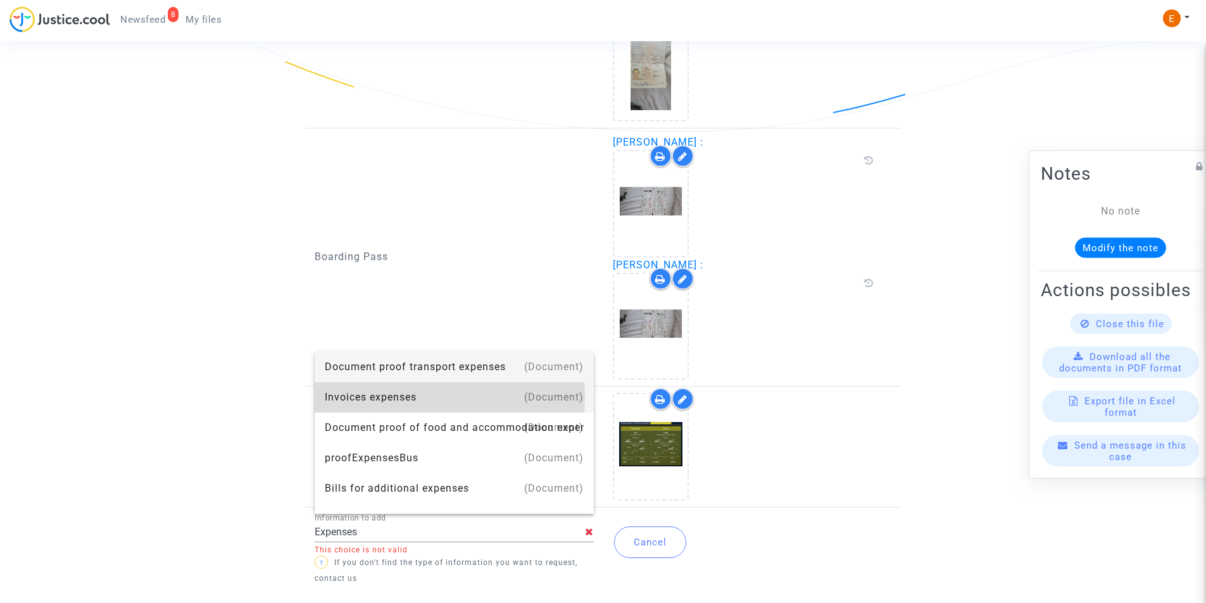
drag, startPoint x: 398, startPoint y: 398, endPoint x: 391, endPoint y: 413, distance: 16.7
click at [398, 398] on div "Invoices expenses" at bounding box center [454, 397] width 259 height 30
type input "Invoices expenses"
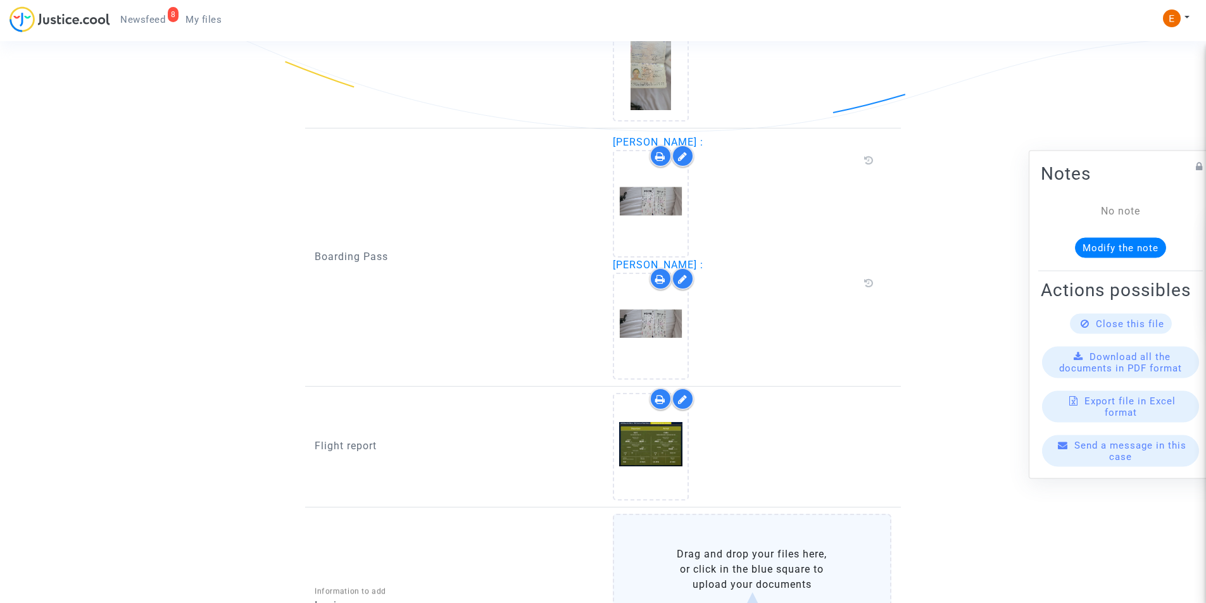
click at [662, 551] on label "Drag and drop your files here, or click in the blue square to upload your docum…" at bounding box center [752, 594] width 279 height 160
click at [0, 0] on input "Drag and drop your files here, or click in the blue square to upload your docum…" at bounding box center [0, 0] width 0 height 0
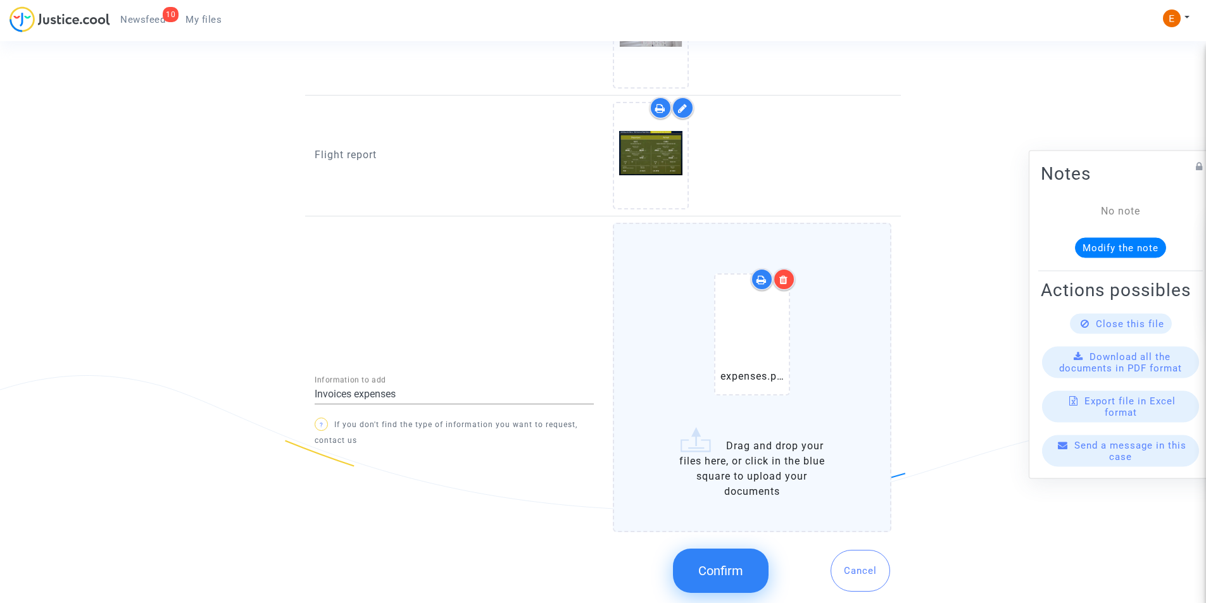
scroll to position [1346, 0]
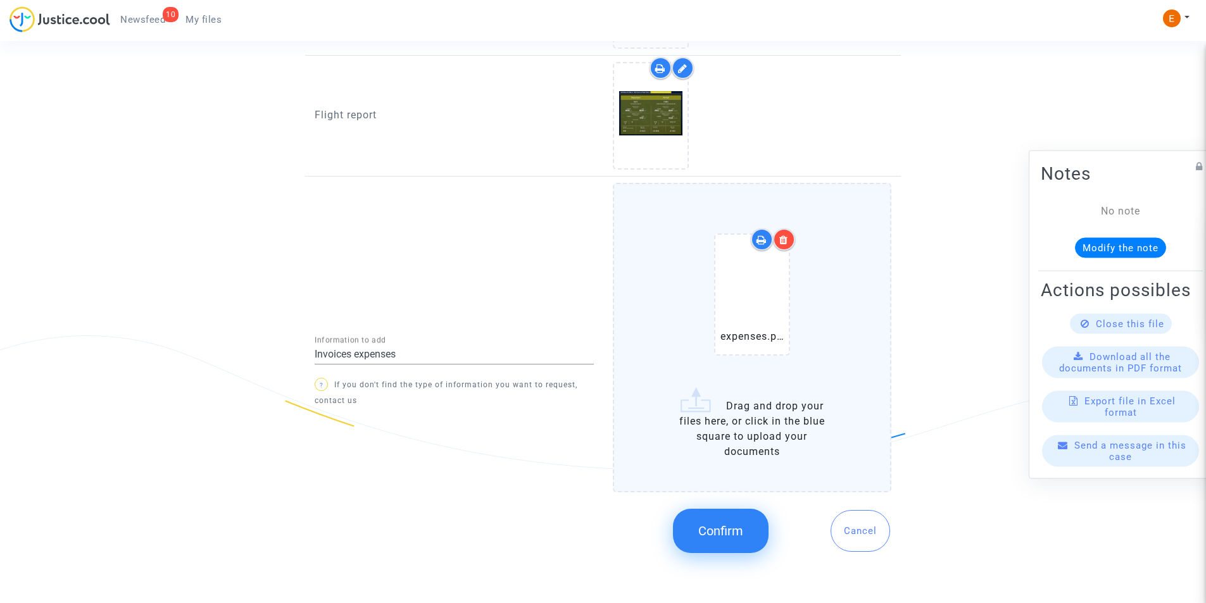
click at [717, 520] on button "Confirm" at bounding box center [721, 531] width 96 height 44
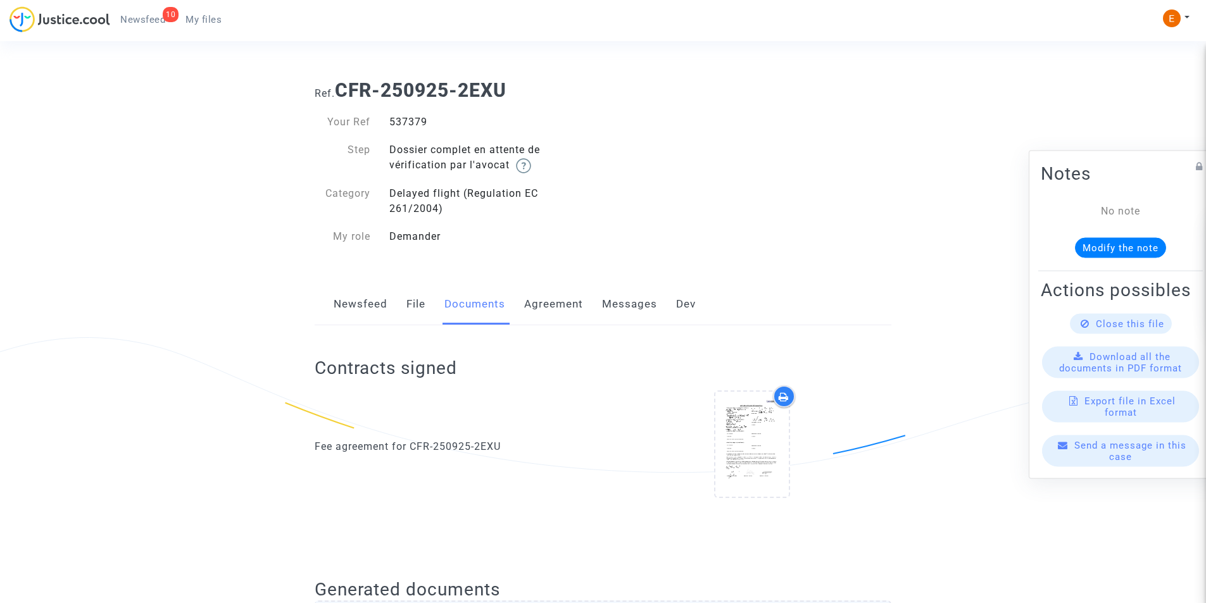
scroll to position [0, 0]
